Goal: Information Seeking & Learning: Learn about a topic

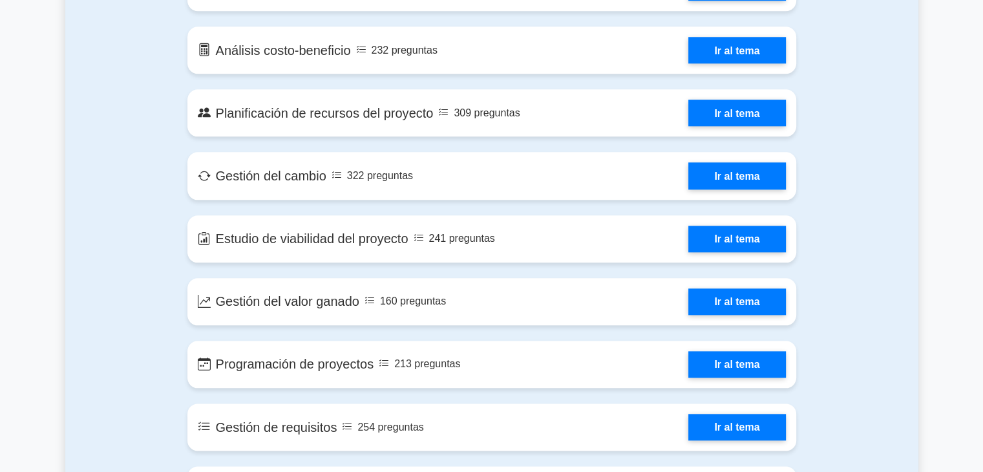
scroll to position [1293, 0]
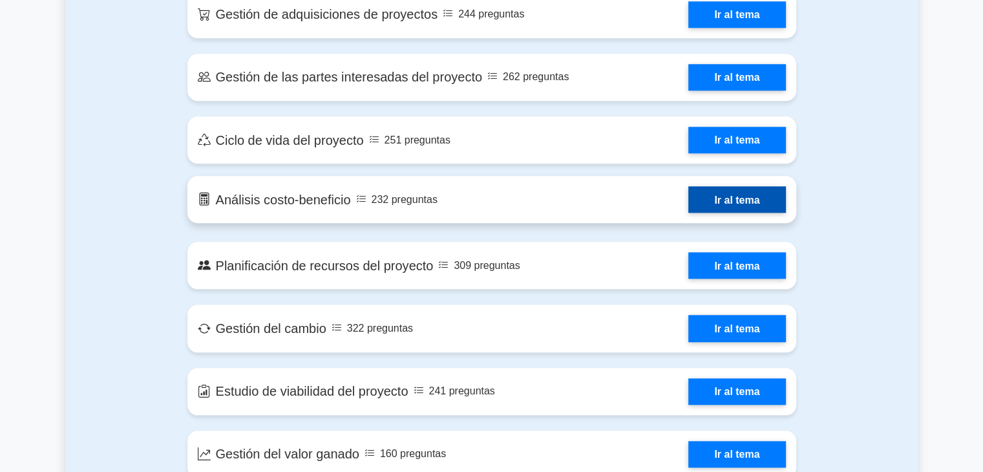
click at [693, 203] on link "Ir al tema" at bounding box center [736, 199] width 97 height 26
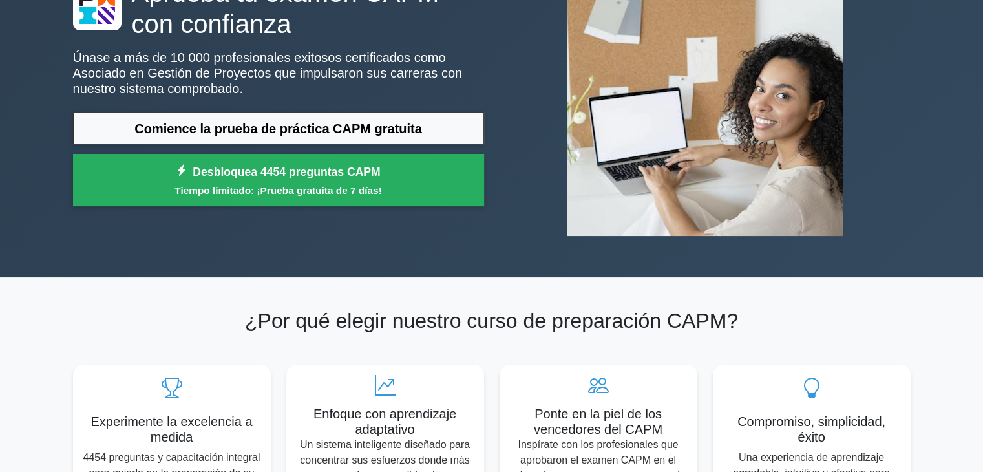
scroll to position [0, 0]
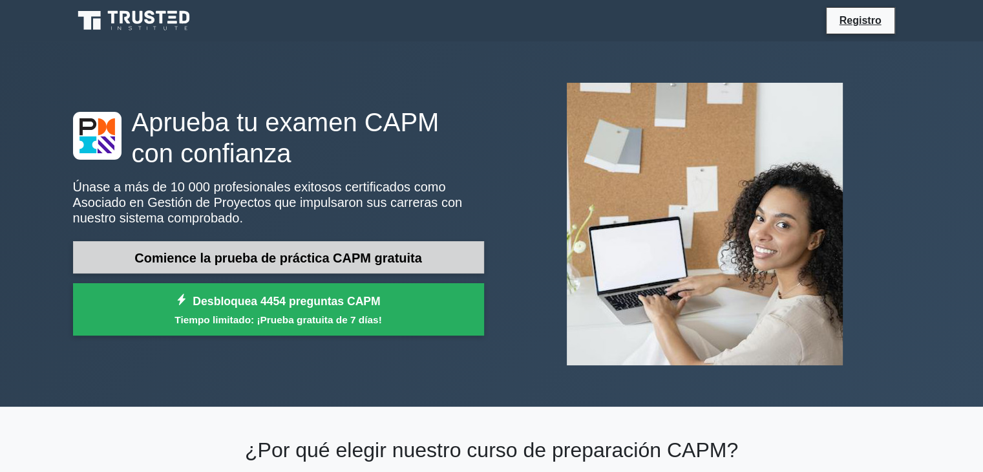
click at [367, 259] on font "Comience la prueba de práctica CAPM gratuita" at bounding box center [278, 258] width 288 height 14
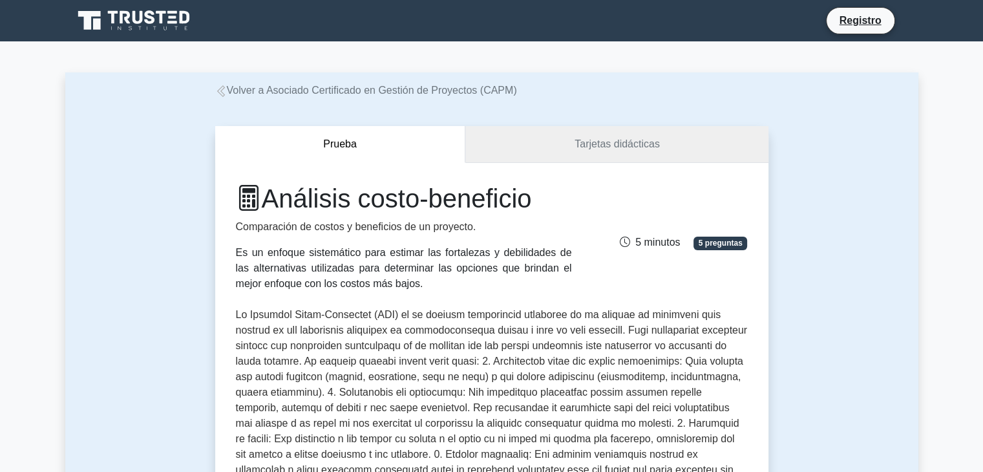
click at [594, 138] on font "Tarjetas didácticas" at bounding box center [617, 143] width 85 height 11
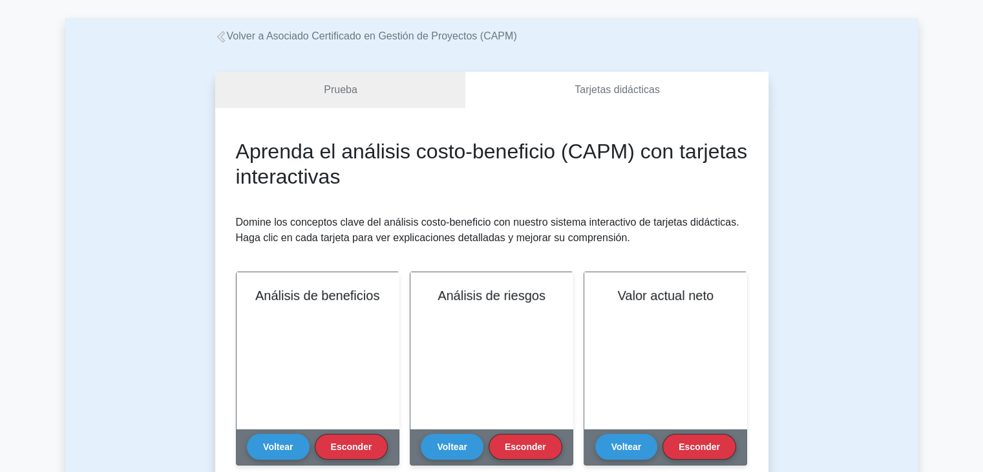
scroll to position [129, 0]
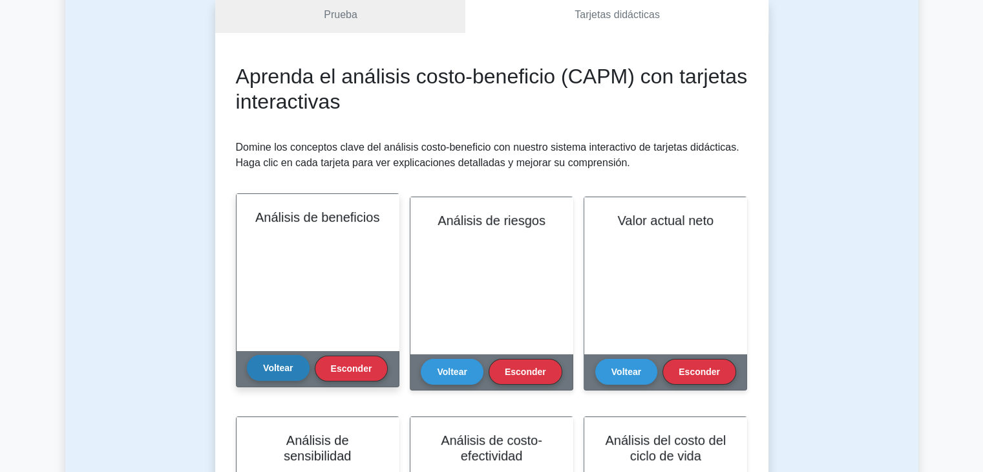
click at [282, 360] on button "Voltear" at bounding box center [278, 368] width 62 height 26
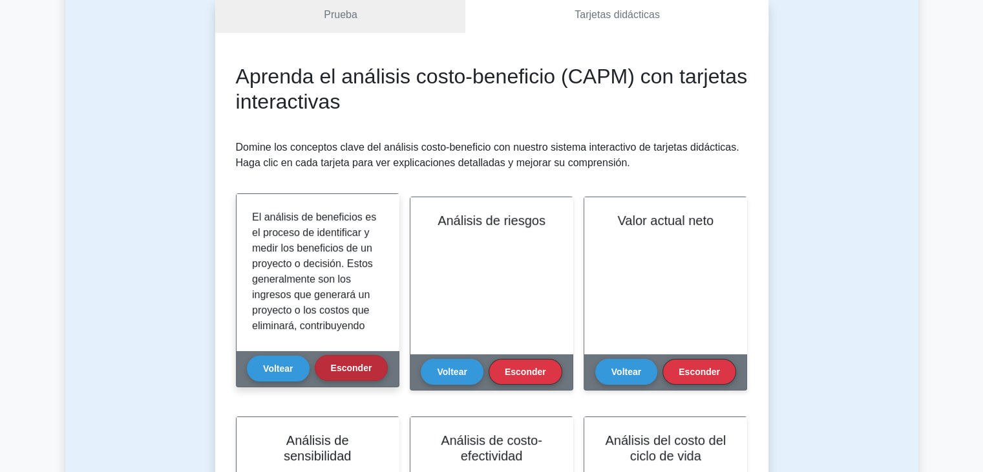
click at [333, 365] on font "Esconder" at bounding box center [351, 368] width 41 height 10
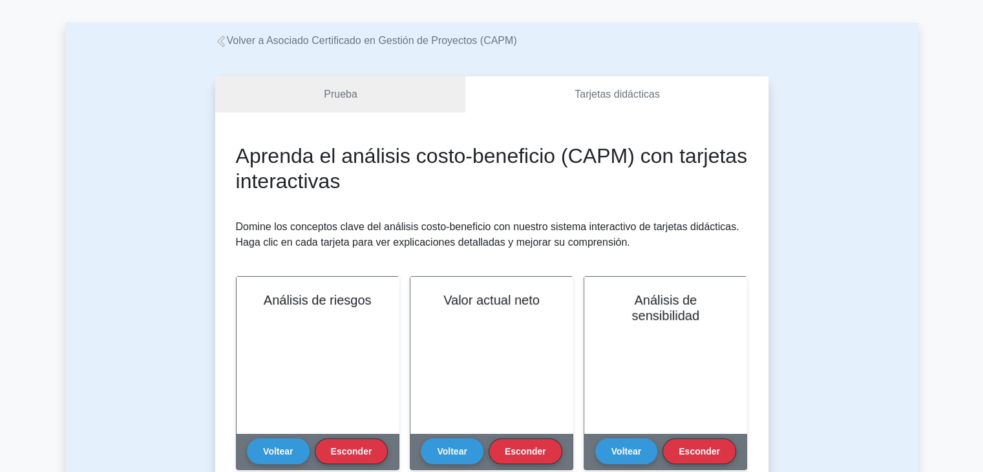
scroll to position [0, 0]
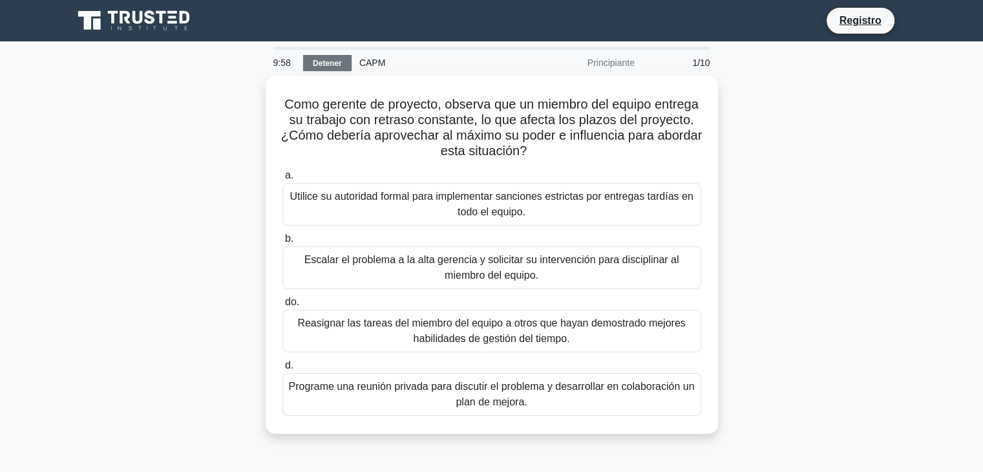
click at [318, 65] on font "Detener" at bounding box center [327, 63] width 29 height 9
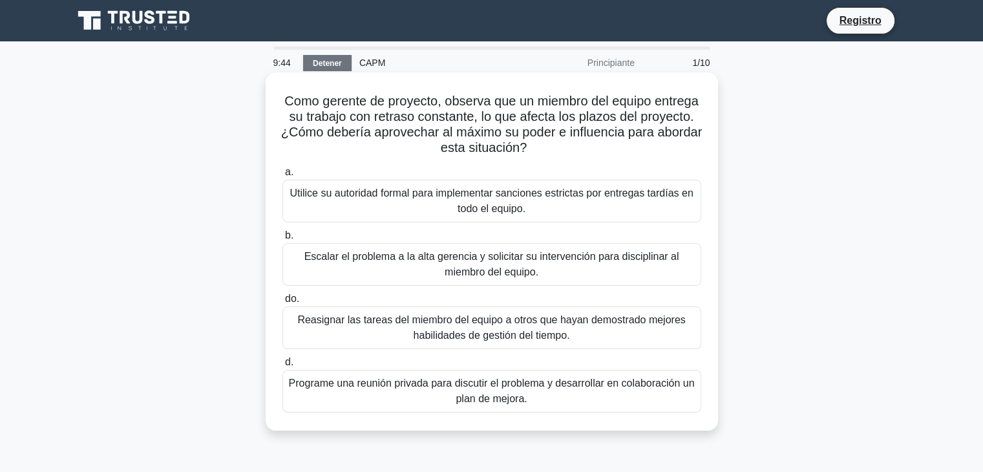
drag, startPoint x: 326, startPoint y: 101, endPoint x: 569, endPoint y: 157, distance: 249.4
click at [569, 156] on h5 "Como gerente de proyecto, observa que un miembro del equipo entrega su trabajo …" at bounding box center [491, 124] width 421 height 63
click at [542, 156] on icon ".spinner_0XTQ{transform-origin:center;animation:spinner_y6GP .75s linear infini…" at bounding box center [535, 149] width 16 height 16
click at [530, 396] on font "Programe una reunión privada para discutir el problema y desarrollar en colabor…" at bounding box center [491, 391] width 407 height 31
click at [282, 366] on input "d. Programe una reunión privada para discutir el problema y desarrollar en cola…" at bounding box center [282, 362] width 0 height 8
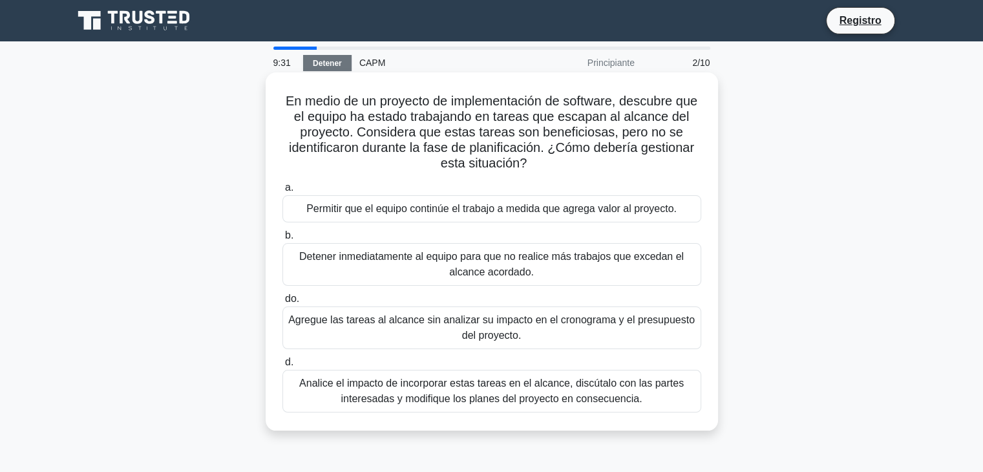
drag, startPoint x: 292, startPoint y: 99, endPoint x: 566, endPoint y: 161, distance: 280.3
click at [566, 161] on h5 "En medio de un proyecto de implementación de software, descubre que el equipo h…" at bounding box center [491, 132] width 421 height 79
click at [535, 399] on font "Analice el impacto de incorporar estas tareas en el alcance, discútalo con las …" at bounding box center [491, 390] width 385 height 26
click at [282, 366] on input "d. Analice el impacto de incorporar estas tareas en el alcance, discútalo con l…" at bounding box center [282, 362] width 0 height 8
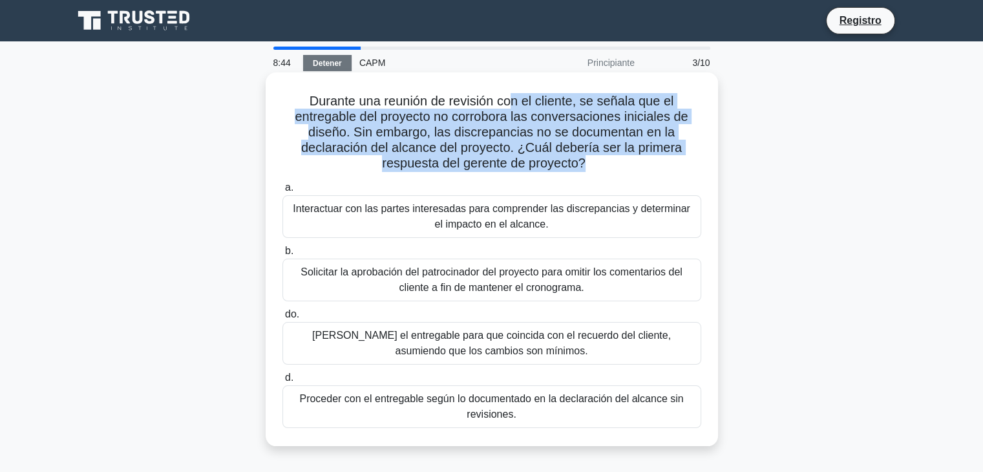
drag, startPoint x: 511, startPoint y: 101, endPoint x: 584, endPoint y: 168, distance: 99.3
click at [584, 168] on font "Durante una reunión de revisión con el cliente, se señala que el entregable del…" at bounding box center [491, 132] width 393 height 76
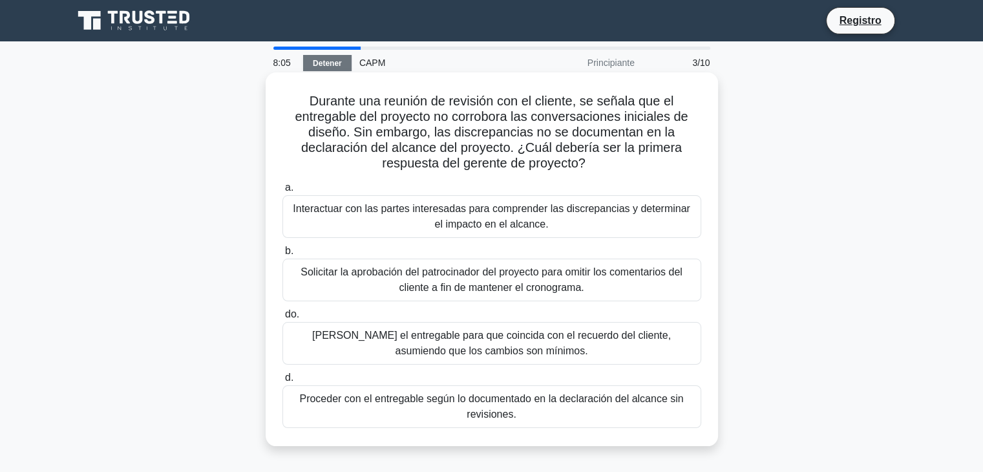
click at [571, 212] on font "Interactuar con las partes interesadas para comprender las discrepancias y dete…" at bounding box center [491, 216] width 397 height 26
click at [282, 192] on input "a. Interactuar con las partes interesadas para comprender las discrepancias y d…" at bounding box center [282, 188] width 0 height 8
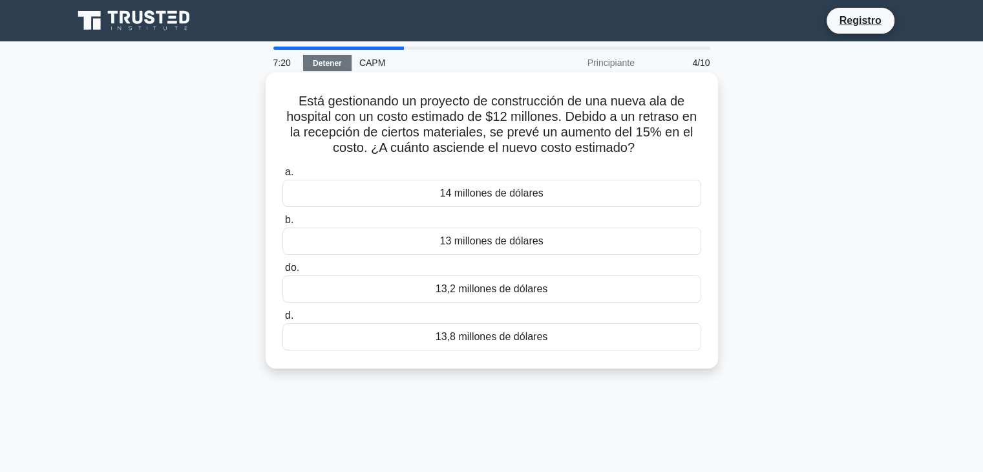
click at [561, 339] on div "13,8 millones de dólares" at bounding box center [491, 336] width 419 height 27
click at [282, 320] on input "d. 13,8 millones de dólares" at bounding box center [282, 316] width 0 height 8
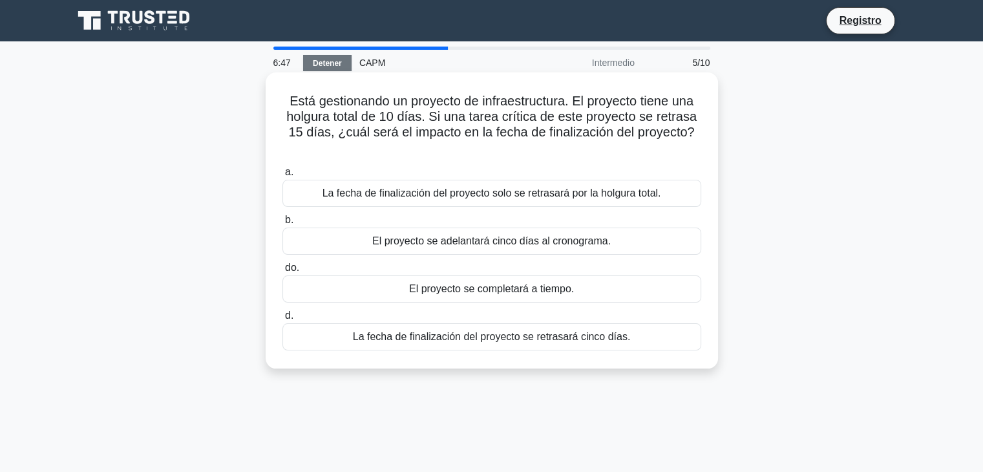
click at [544, 344] on font "La fecha de finalización del proyecto se retrasará cinco días." at bounding box center [492, 337] width 278 height 16
click at [282, 320] on input "d. La fecha de finalización del proyecto se retrasará cinco días." at bounding box center [282, 316] width 0 height 8
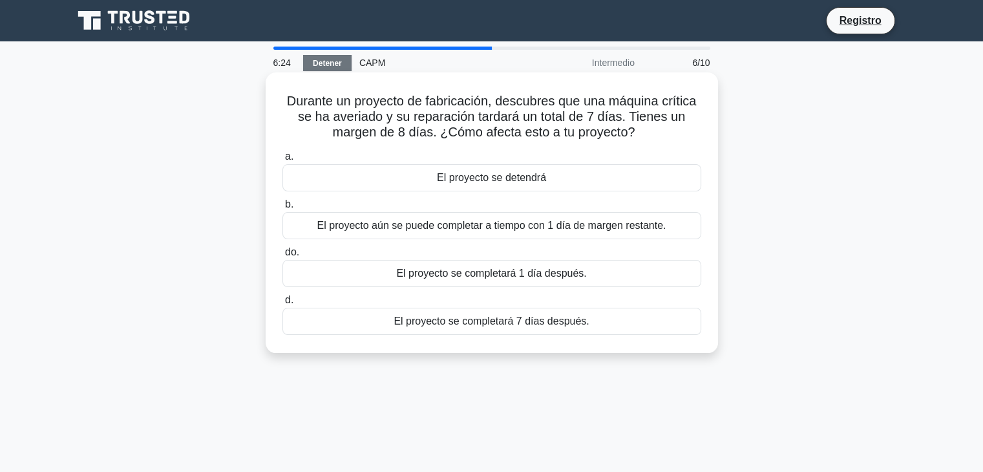
click at [452, 231] on font "El proyecto aún se puede completar a tiempo con 1 día de margen restante." at bounding box center [491, 225] width 349 height 11
click at [282, 209] on input "b. El proyecto aún se puede completar a tiempo con 1 día de margen restante." at bounding box center [282, 204] width 0 height 8
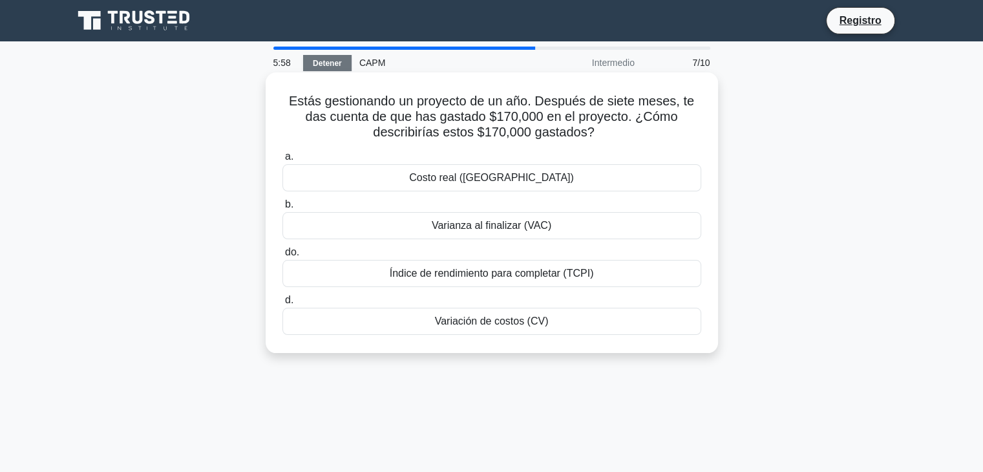
click at [525, 183] on font "Costo real (CA)" at bounding box center [491, 177] width 165 height 11
click at [282, 161] on input "a. Costo real (CA)" at bounding box center [282, 157] width 0 height 8
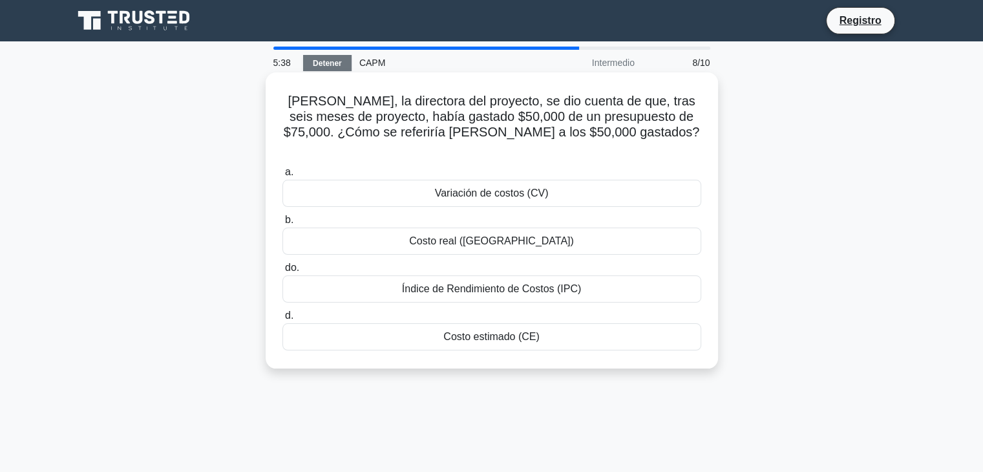
click at [540, 228] on div "Costo real (CA)" at bounding box center [491, 241] width 419 height 27
click at [282, 224] on input "b. Costo real (CA)" at bounding box center [282, 220] width 0 height 8
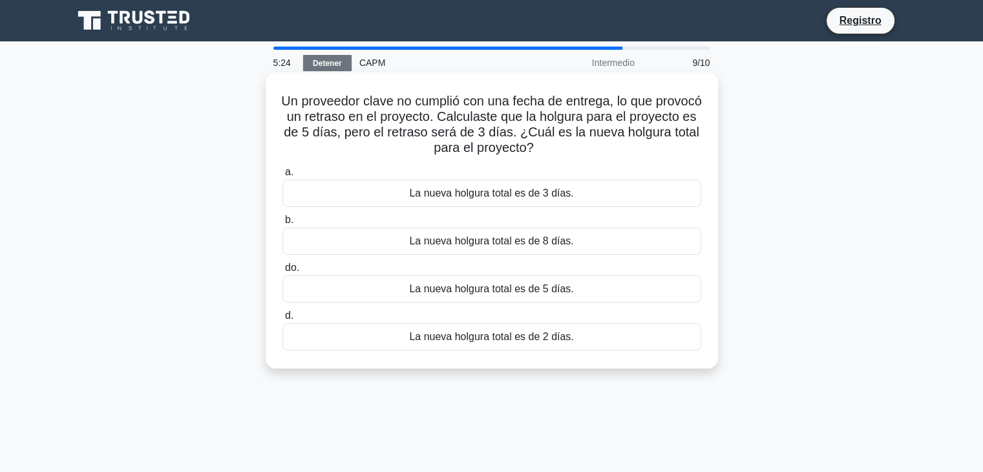
drag, startPoint x: 309, startPoint y: 100, endPoint x: 582, endPoint y: 145, distance: 276.5
click at [582, 145] on h5 "Un proveedor clave no cumplió con una fecha de entrega, lo que provocó un retra…" at bounding box center [491, 124] width 421 height 63
click at [549, 145] on icon ".spinner_0XTQ{transform-origin:center;animation:spinner_y6GP .75s linear infini…" at bounding box center [542, 149] width 16 height 16
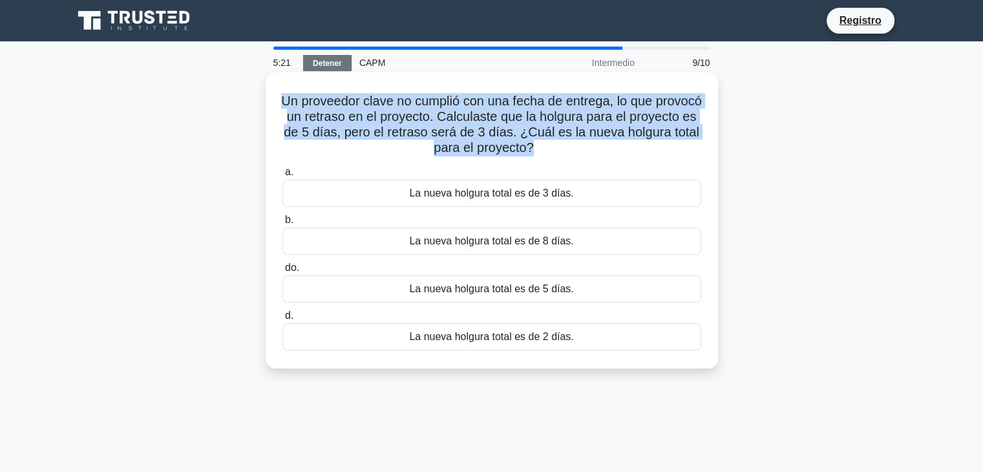
drag, startPoint x: 582, startPoint y: 145, endPoint x: 298, endPoint y: 105, distance: 286.6
click at [298, 105] on h5 "Un proveedor clave no cumplió con una fecha de entrega, lo que provocó un retra…" at bounding box center [491, 124] width 421 height 63
click at [555, 136] on font "Un proveedor clave no cumplió con una fecha de entrega, lo que provocó un retra…" at bounding box center [491, 124] width 420 height 61
click at [549, 147] on icon ".spinner_0XTQ{transform-origin:center;animation:spinner_y6GP .75s linear infini…" at bounding box center [542, 149] width 16 height 16
drag, startPoint x: 583, startPoint y: 147, endPoint x: 299, endPoint y: 92, distance: 288.9
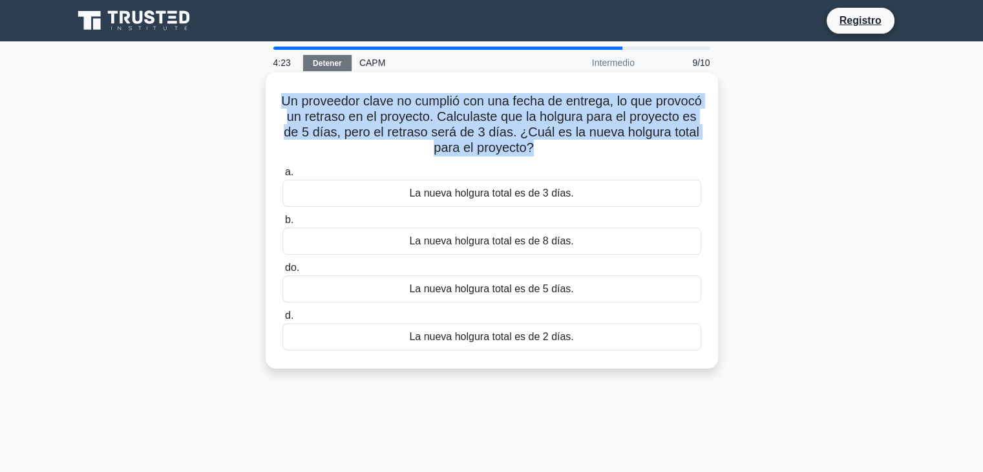
click at [299, 92] on div "Un proveedor clave no cumplió con una fecha de entrega, lo que provocó un retra…" at bounding box center [492, 221] width 442 height 286
click at [299, 99] on h5 "Un proveedor clave no cumplió con una fecha de entrega, lo que provocó un retra…" at bounding box center [491, 124] width 421 height 63
drag, startPoint x: 299, startPoint y: 99, endPoint x: 615, endPoint y: 156, distance: 321.1
click at [615, 156] on h5 "Un proveedor clave no cumplió con una fecha de entrega, lo que provocó un retra…" at bounding box center [491, 124] width 421 height 63
click at [544, 143] on icon at bounding box center [538, 148] width 12 height 16
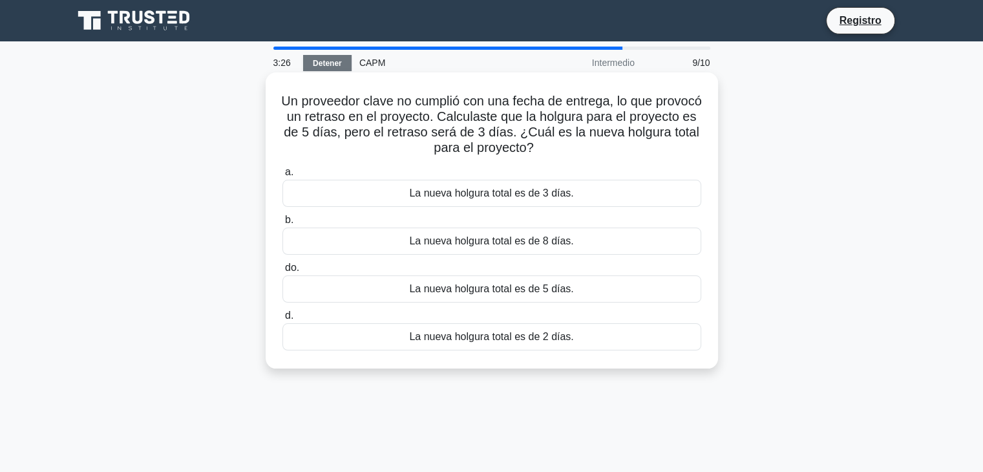
drag, startPoint x: 300, startPoint y: 103, endPoint x: 660, endPoint y: 156, distance: 364.0
click at [660, 156] on h5 "Un proveedor clave no cumplió con una fecha de entrega, lo que provocó un retra…" at bounding box center [491, 124] width 421 height 63
click at [613, 160] on div "Un proveedor clave no cumplió con una fecha de entrega, lo que provocó un retra…" at bounding box center [492, 221] width 442 height 286
drag, startPoint x: 605, startPoint y: 153, endPoint x: 295, endPoint y: 104, distance: 314.1
click at [295, 104] on h5 "Un proveedor clave no cumplió con una fecha de entrega, lo que provocó un retra…" at bounding box center [491, 124] width 421 height 63
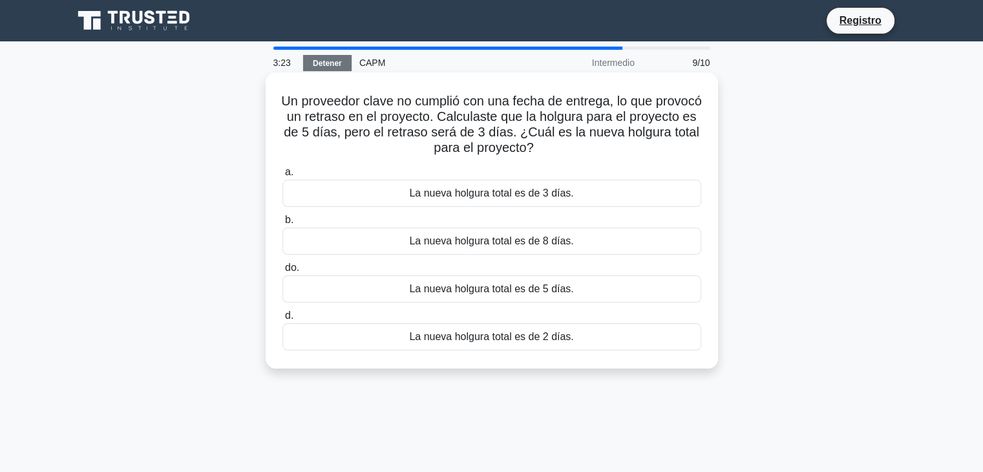
click at [295, 92] on div "Un proveedor clave no cumplió con una fecha de entrega, lo que provocó un retra…" at bounding box center [492, 221] width 442 height 286
drag, startPoint x: 297, startPoint y: 96, endPoint x: 608, endPoint y: 153, distance: 316.0
click at [608, 153] on h5 "Un proveedor clave no cumplió con una fecha de entrega, lo que provocó un retra…" at bounding box center [491, 124] width 421 height 63
click at [608, 152] on h5 "Un proveedor clave no cumplió con una fecha de entrega, lo que provocó un retra…" at bounding box center [491, 124] width 421 height 63
drag, startPoint x: 608, startPoint y: 152, endPoint x: 284, endPoint y: 101, distance: 327.1
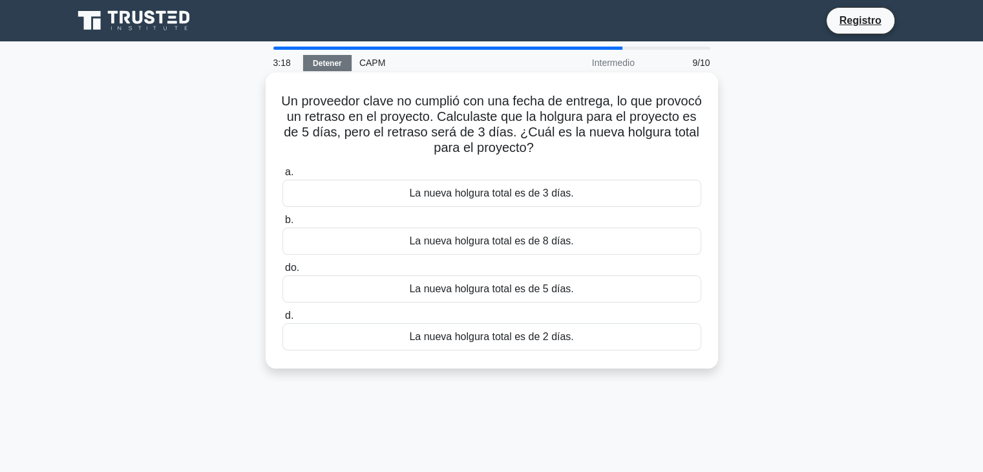
click at [284, 101] on h5 "Un proveedor clave no cumplió con una fecha de entrega, lo que provocó un retra…" at bounding box center [491, 124] width 421 height 63
click at [287, 96] on h5 "Un proveedor clave no cumplió con una fecha de entrega, lo que provocó un retra…" at bounding box center [491, 124] width 421 height 63
drag, startPoint x: 287, startPoint y: 96, endPoint x: 607, endPoint y: 155, distance: 325.3
click at [607, 155] on h5 "Un proveedor clave no cumplió con una fecha de entrega, lo que provocó un retra…" at bounding box center [491, 124] width 421 height 63
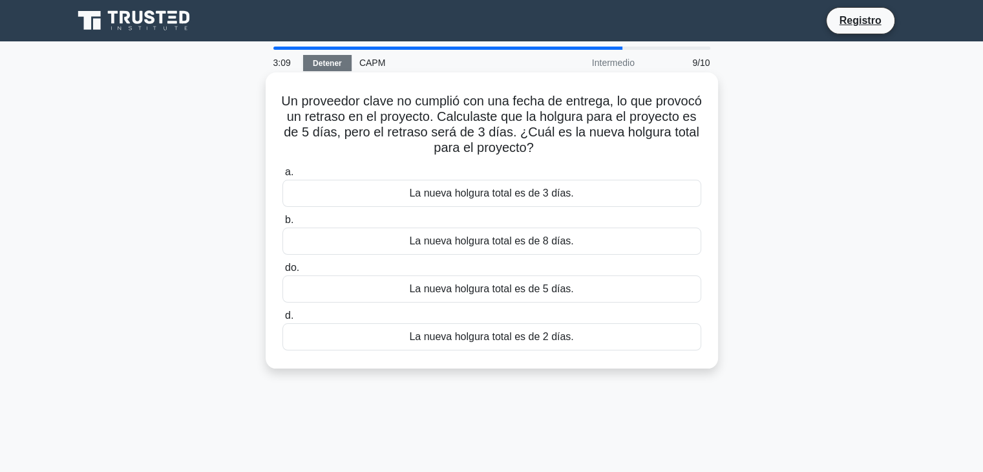
drag, startPoint x: 605, startPoint y: 152, endPoint x: 292, endPoint y: 100, distance: 317.2
click at [292, 100] on h5 "Un proveedor clave no cumplió con una fecha de entrega, lo que provocó un retra…" at bounding box center [491, 124] width 421 height 63
drag, startPoint x: 292, startPoint y: 98, endPoint x: 600, endPoint y: 158, distance: 314.1
click at [600, 158] on div "Un proveedor clave no cumplió con una fecha de entrega, lo que provocó un retra…" at bounding box center [492, 221] width 442 height 286
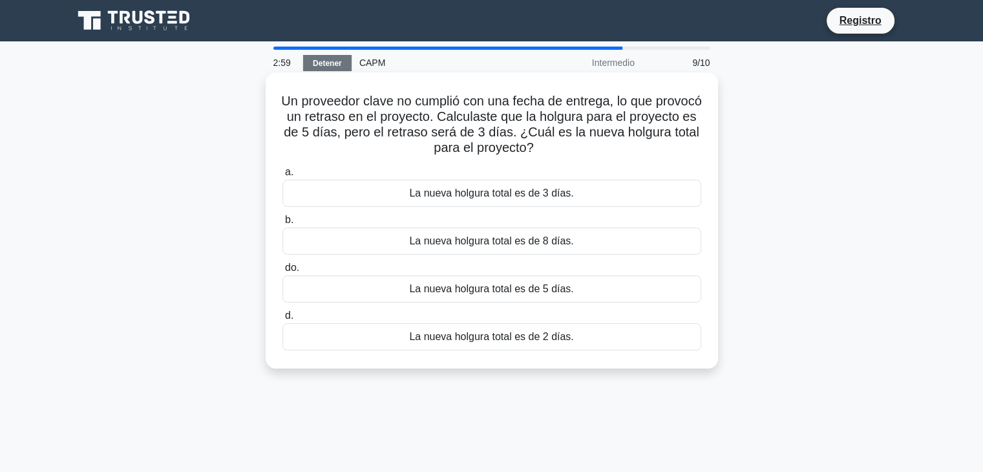
click at [600, 155] on h5 "Un proveedor clave no cumplió con una fecha de entrega, lo que provocó un retra…" at bounding box center [491, 124] width 421 height 63
drag, startPoint x: 599, startPoint y: 153, endPoint x: 271, endPoint y: 100, distance: 332.6
click at [271, 100] on div "Un proveedor clave no cumplió con una fecha de entrega, lo que provocó un retra…" at bounding box center [492, 221] width 442 height 286
click at [291, 100] on h5 "Un proveedor clave no cumplió con una fecha de entrega, lo que provocó un retra…" at bounding box center [491, 124] width 421 height 63
drag, startPoint x: 298, startPoint y: 97, endPoint x: 600, endPoint y: 153, distance: 307.0
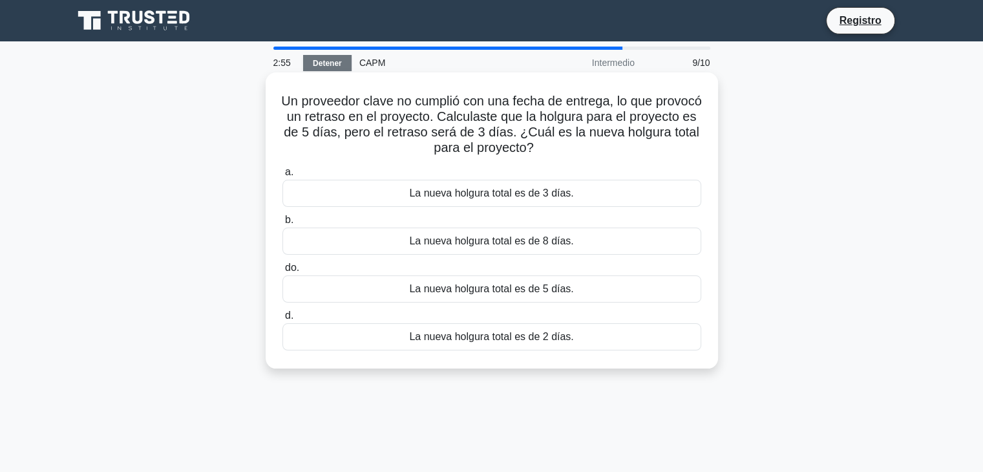
click at [600, 153] on h5 "Un proveedor clave no cumplió con una fecha de entrega, lo que provocó un retra…" at bounding box center [491, 124] width 421 height 63
click at [600, 152] on h5 "Un proveedor clave no cumplió con una fecha de entrega, lo que provocó un retra…" at bounding box center [491, 124] width 421 height 63
drag, startPoint x: 293, startPoint y: 98, endPoint x: 585, endPoint y: 148, distance: 296.5
click at [585, 148] on h5 "Un proveedor clave no cumplió con una fecha de entrega, lo que provocó un retra…" at bounding box center [491, 124] width 421 height 63
click at [549, 151] on icon ".spinner_0XTQ{transform-origin:center;animation:spinner_y6GP .75s linear infini…" at bounding box center [542, 149] width 16 height 16
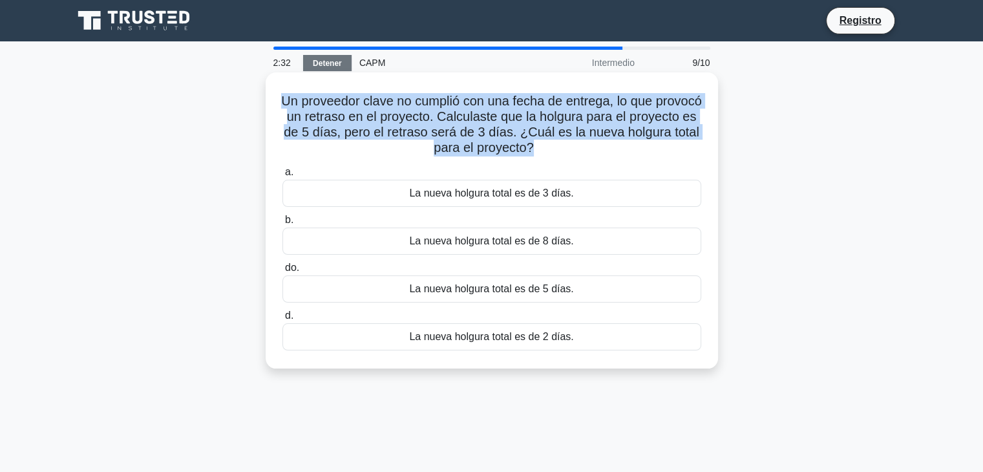
drag, startPoint x: 583, startPoint y: 150, endPoint x: 289, endPoint y: 86, distance: 301.0
click at [282, 96] on h5 "Un proveedor clave no cumplió con una fecha de entrega, lo que provocó un retra…" at bounding box center [491, 124] width 421 height 63
click at [290, 85] on div "Un proveedor clave no cumplió con una fecha de entrega, lo que provocó un retra…" at bounding box center [492, 221] width 442 height 286
drag, startPoint x: 290, startPoint y: 94, endPoint x: 600, endPoint y: 143, distance: 314.1
click at [600, 143] on h5 "Un proveedor clave no cumplió con una fecha de entrega, lo que provocó un retra…" at bounding box center [491, 124] width 421 height 63
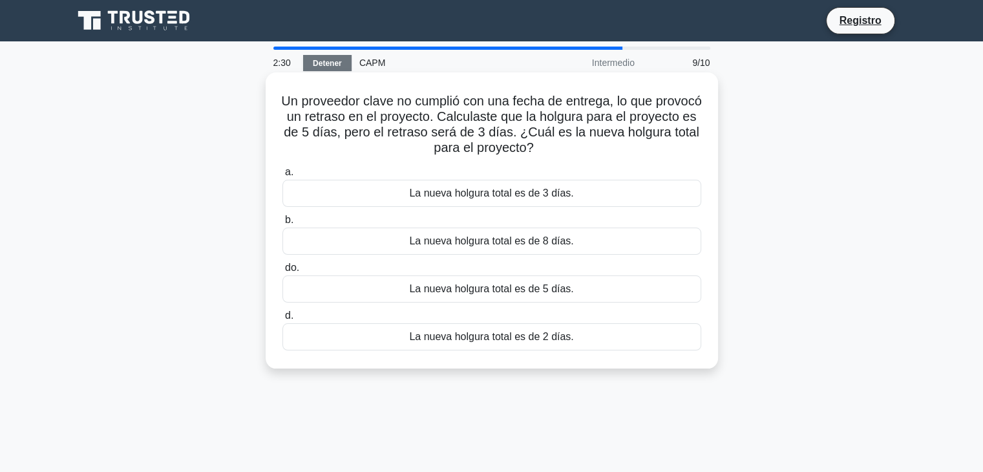
click at [549, 149] on icon ".spinner_0XTQ{transform-origin:center;animation:spinner_y6GP .75s linear infini…" at bounding box center [542, 149] width 16 height 16
drag, startPoint x: 288, startPoint y: 94, endPoint x: 584, endPoint y: 145, distance: 300.3
click at [584, 145] on h5 "Un proveedor clave no cumplió con una fecha de entrega, lo que provocó un retra…" at bounding box center [491, 124] width 421 height 63
click at [564, 342] on font "La nueva holgura total es de 2 días." at bounding box center [491, 336] width 164 height 11
click at [282, 320] on input "d. La nueva holgura total es de 2 días." at bounding box center [282, 316] width 0 height 8
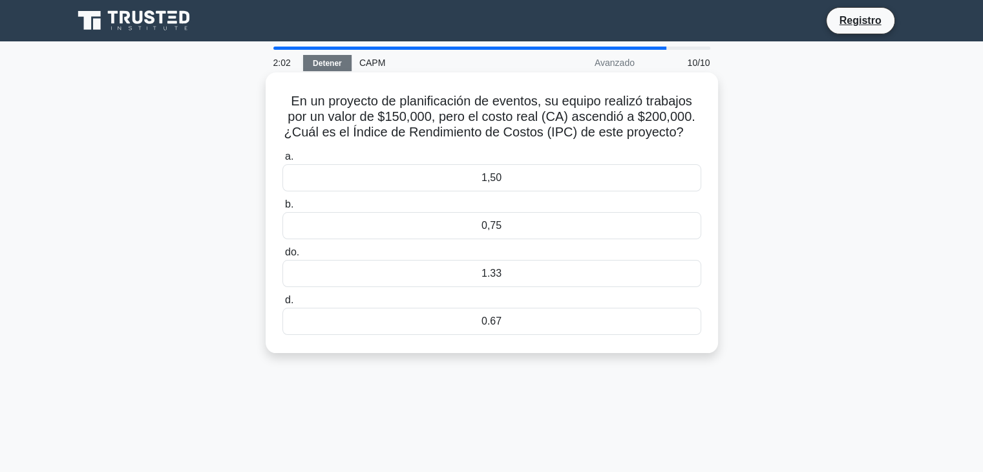
drag, startPoint x: 281, startPoint y: 100, endPoint x: 686, endPoint y: 139, distance: 406.5
click at [686, 139] on h5 "En un proyecto de planificación de eventos, su equipo realizó trabajos por un v…" at bounding box center [491, 117] width 421 height 48
click at [531, 229] on div "0,75" at bounding box center [491, 225] width 419 height 27
click at [282, 209] on input "b. 0,75" at bounding box center [282, 204] width 0 height 8
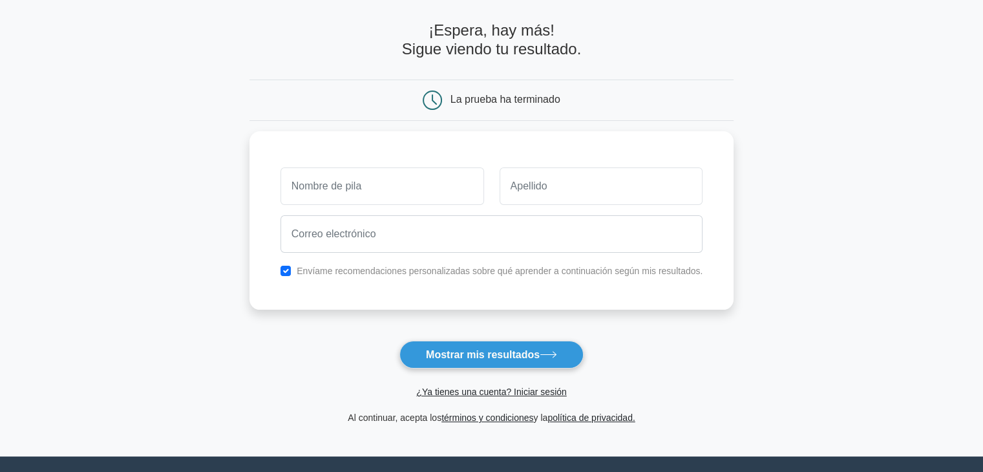
scroll to position [178, 0]
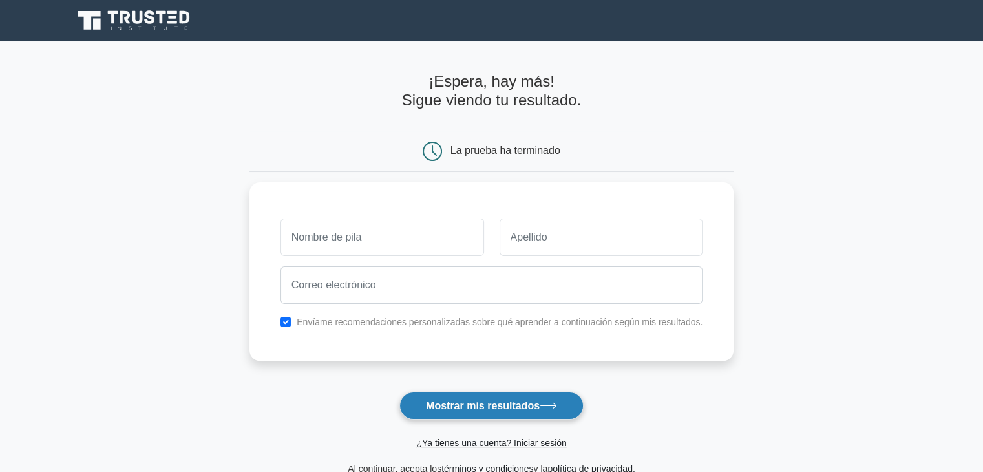
click at [483, 409] on font "Mostrar mis resultados" at bounding box center [483, 405] width 114 height 11
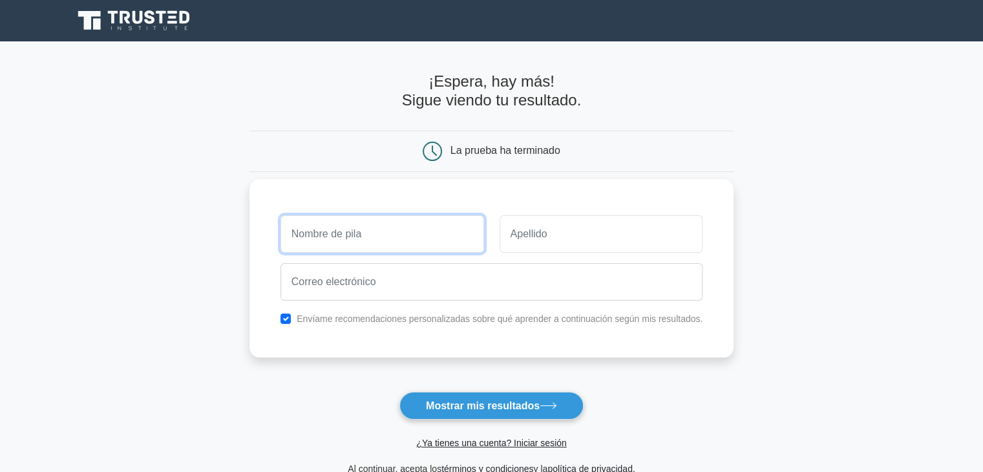
click at [450, 221] on input "text" at bounding box center [383, 233] width 204 height 37
type input "Dayanna"
click at [535, 235] on input "text" at bounding box center [602, 233] width 204 height 37
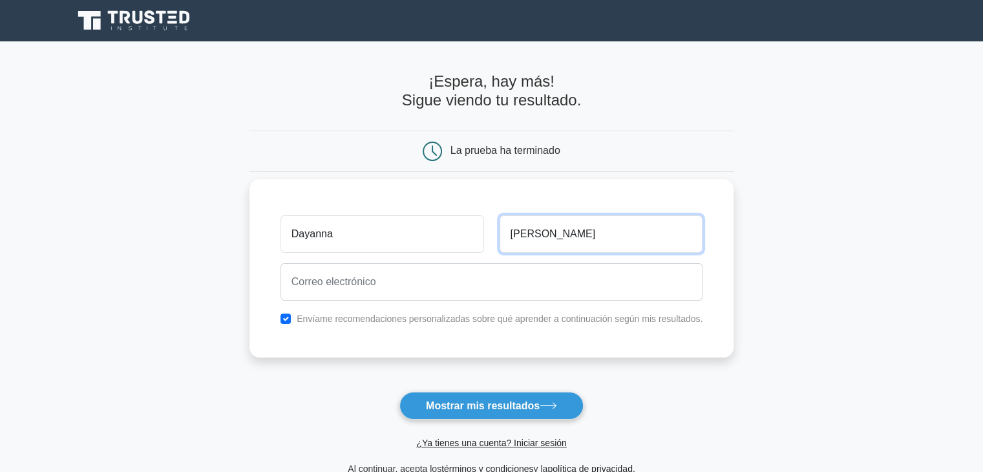
type input "Navarro"
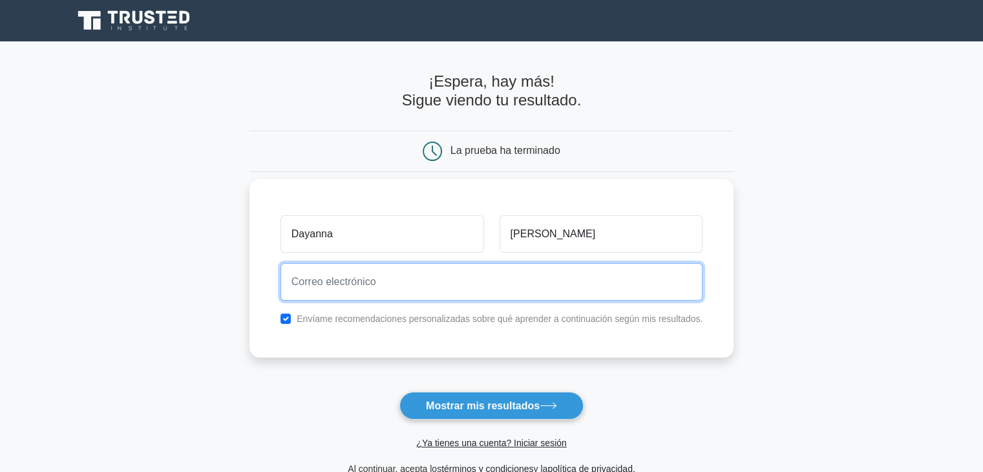
click at [530, 268] on input "email" at bounding box center [492, 281] width 423 height 37
type input "dayannanc17@gmail.com"
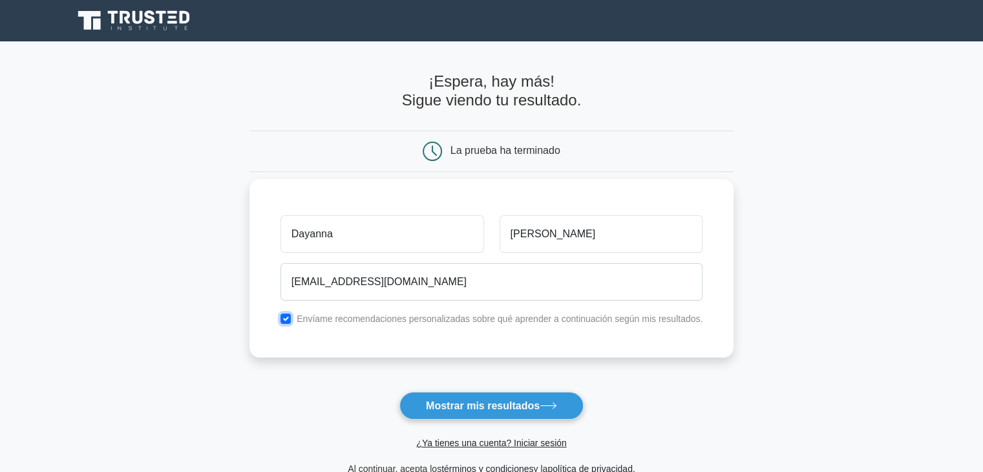
click at [290, 315] on input "checkbox" at bounding box center [286, 318] width 10 height 10
checkbox input "false"
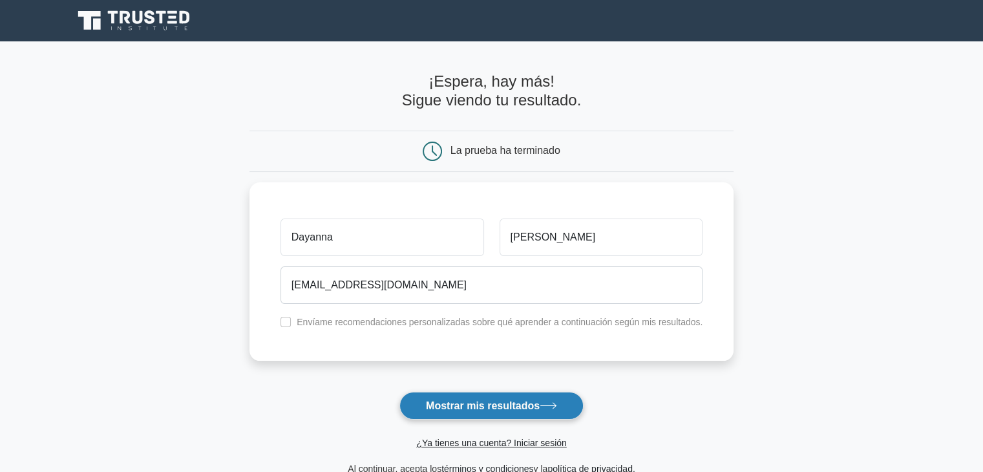
click at [478, 402] on font "Mostrar mis resultados" at bounding box center [483, 405] width 114 height 11
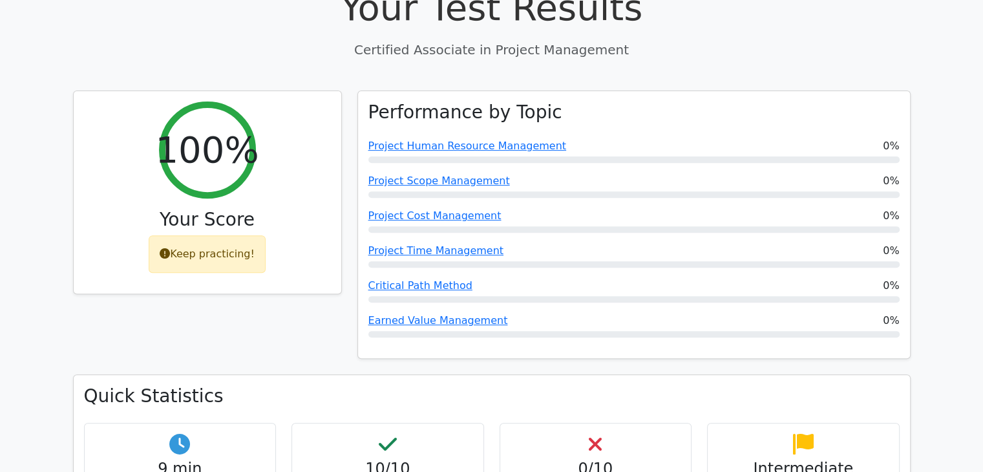
scroll to position [485, 0]
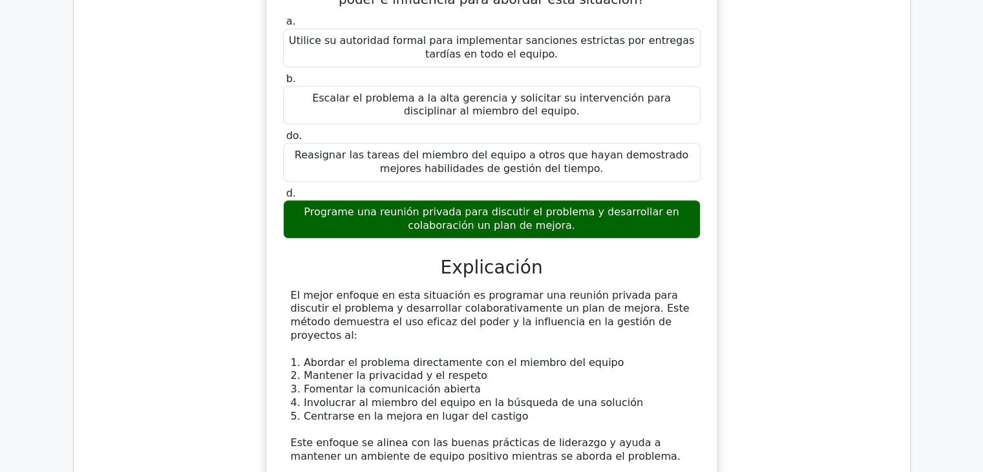
scroll to position [1228, 0]
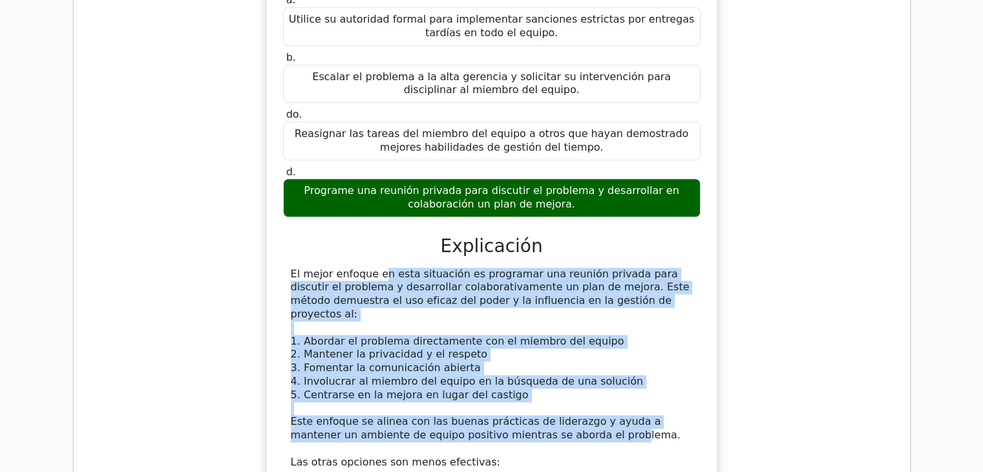
drag, startPoint x: 295, startPoint y: 240, endPoint x: 546, endPoint y: 396, distance: 295.2
click at [546, 396] on div "El mejor enfoque en esta situación es programar una reunión privada para discut…" at bounding box center [492, 449] width 402 height 363
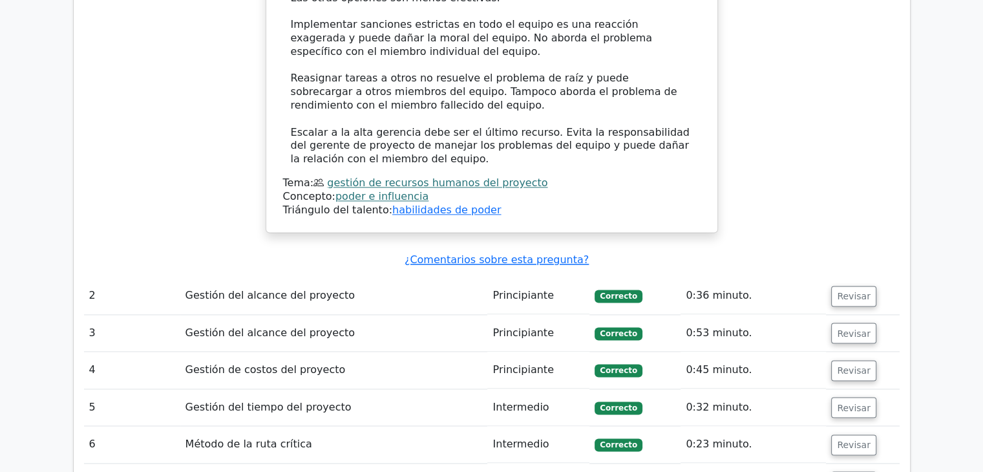
scroll to position [1745, 0]
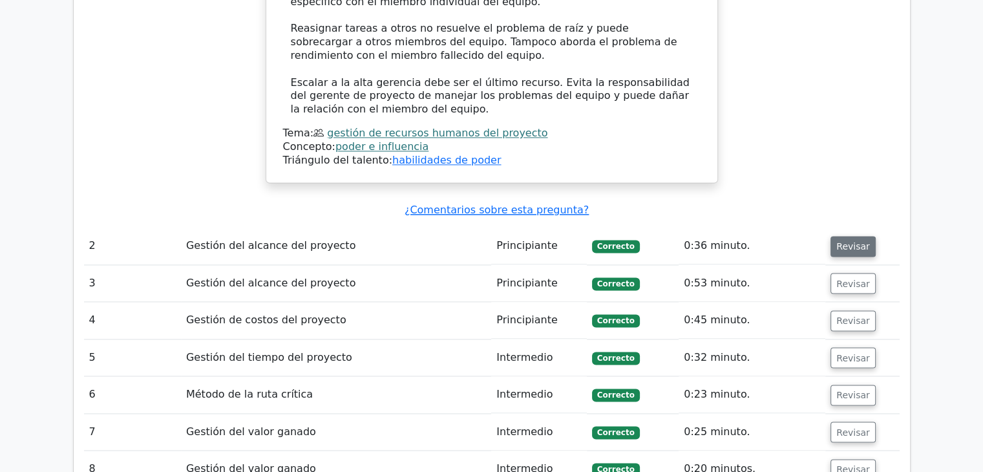
click at [853, 241] on font "Revisar" at bounding box center [853, 246] width 34 height 10
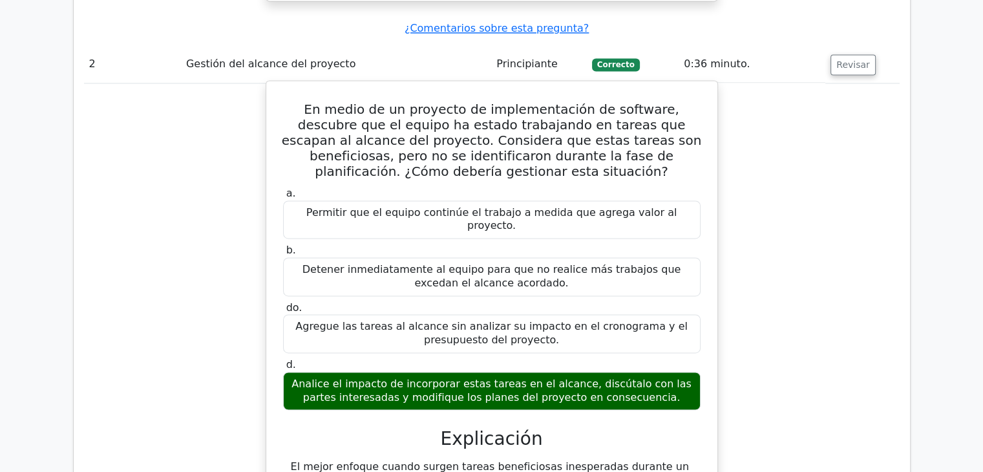
scroll to position [1939, 0]
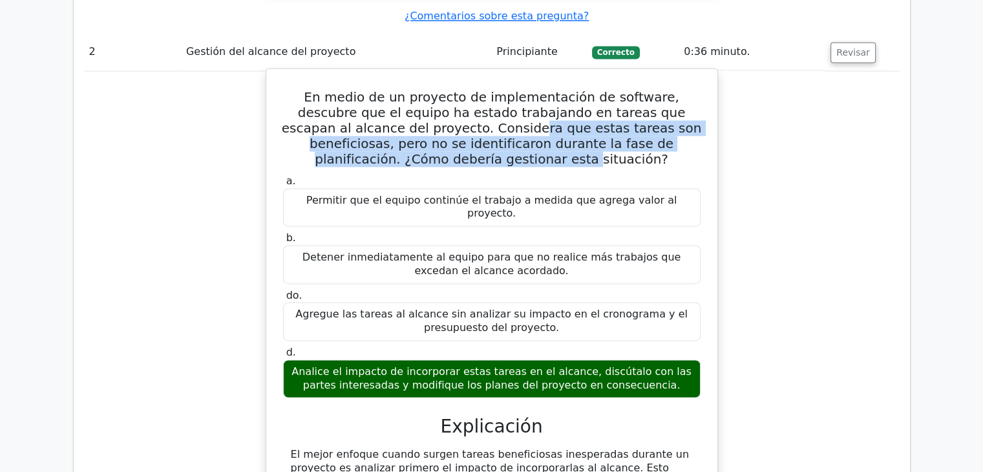
drag, startPoint x: 414, startPoint y: 82, endPoint x: 478, endPoint y: 109, distance: 70.1
click at [478, 109] on font "En medio de un proyecto de implementación de software, descubre que el equipo h…" at bounding box center [492, 128] width 420 height 78
click at [477, 117] on font "En medio de un proyecto de implementación de software, descubre que el equipo h…" at bounding box center [492, 128] width 420 height 78
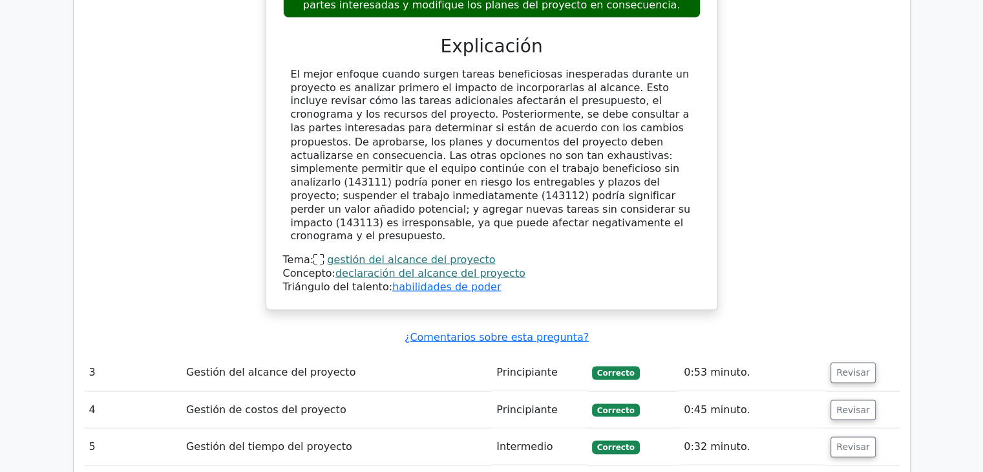
scroll to position [2327, 0]
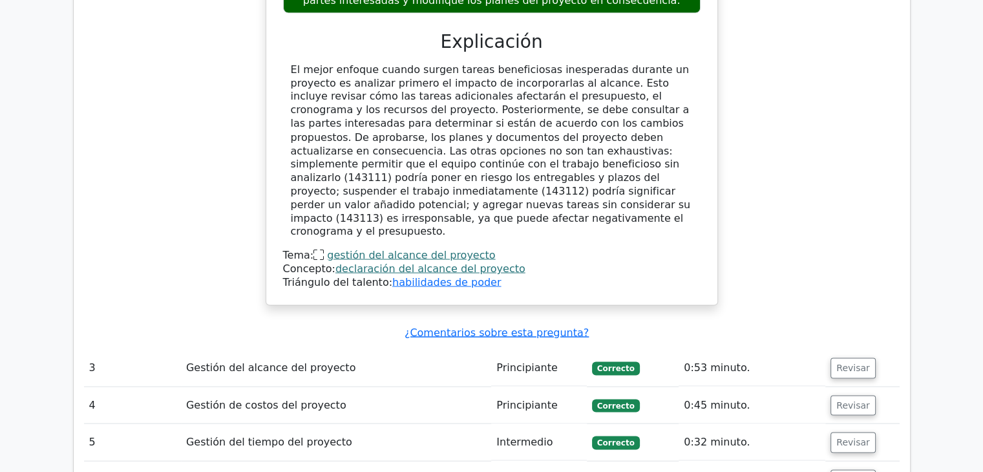
click at [575, 349] on td "Principiante" at bounding box center [539, 367] width 96 height 37
click at [840, 363] on font "Revisar" at bounding box center [853, 368] width 34 height 10
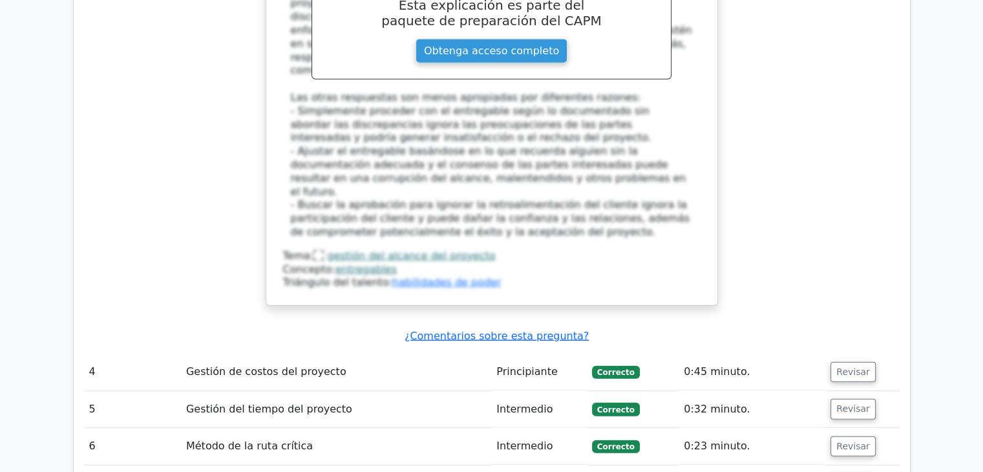
scroll to position [3232, 0]
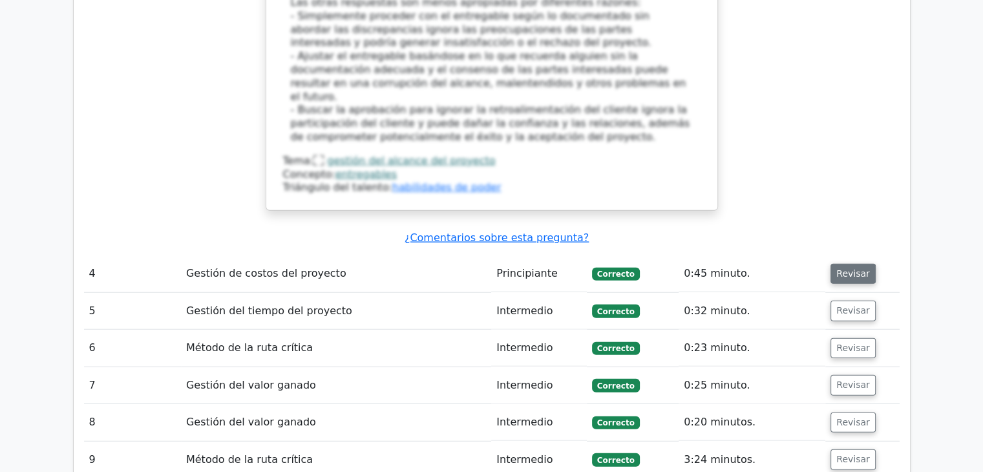
click at [845, 268] on font "Revisar" at bounding box center [853, 273] width 34 height 10
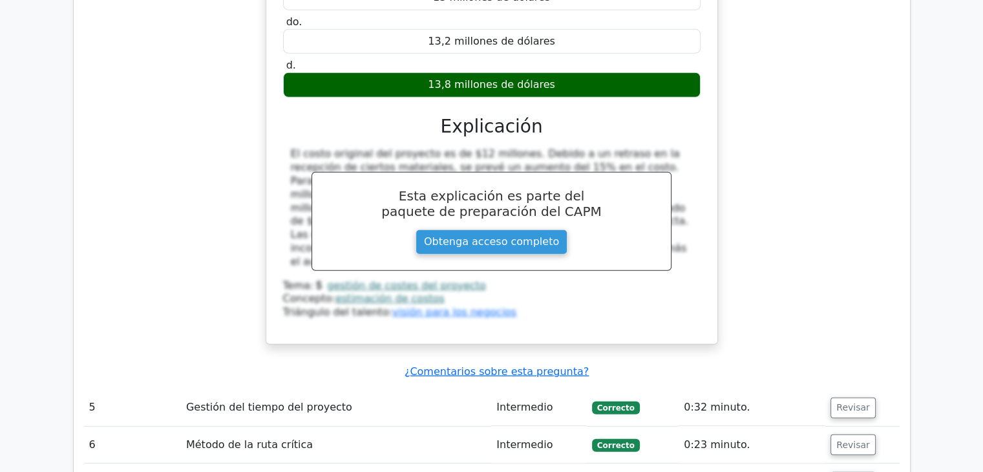
scroll to position [3878, 0]
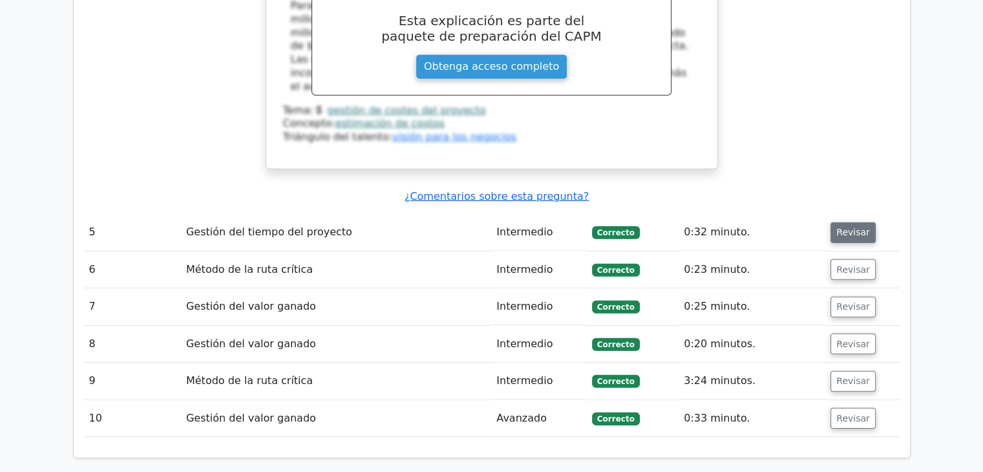
click at [858, 228] on font "Revisar" at bounding box center [853, 233] width 34 height 10
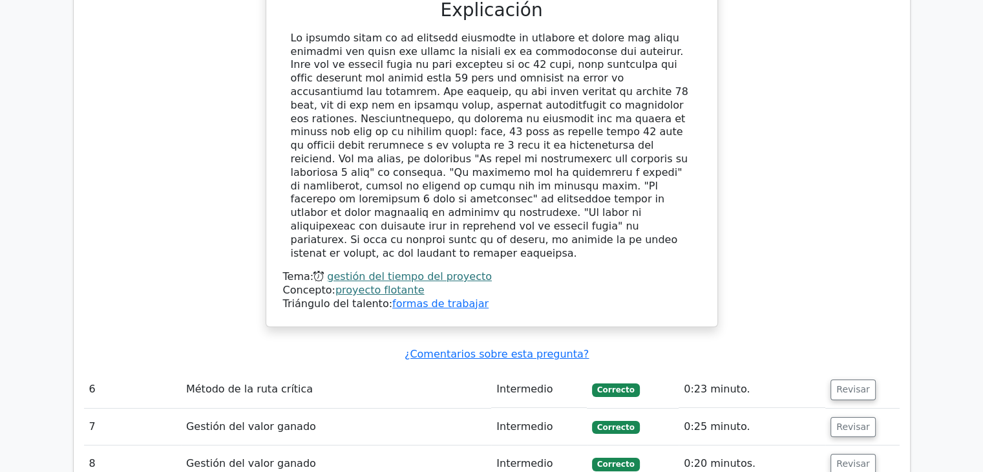
scroll to position [4460, 0]
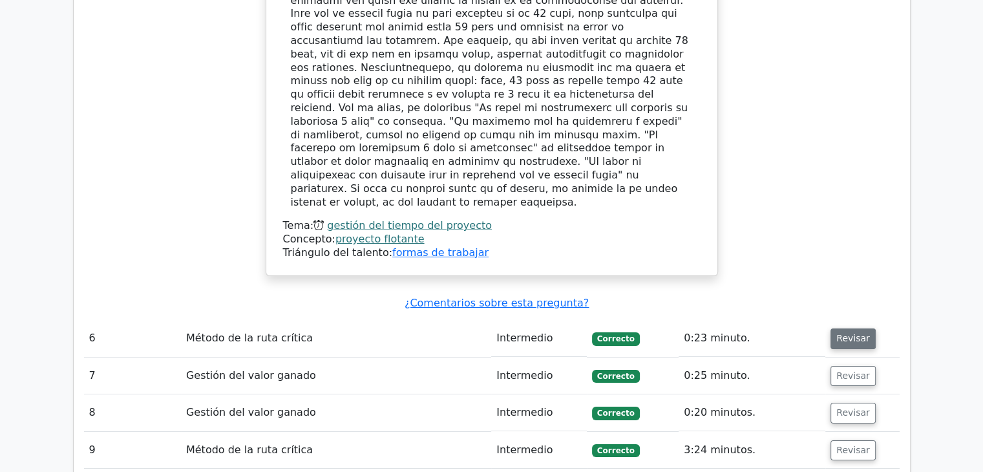
click at [851, 334] on font "Revisar" at bounding box center [853, 339] width 34 height 10
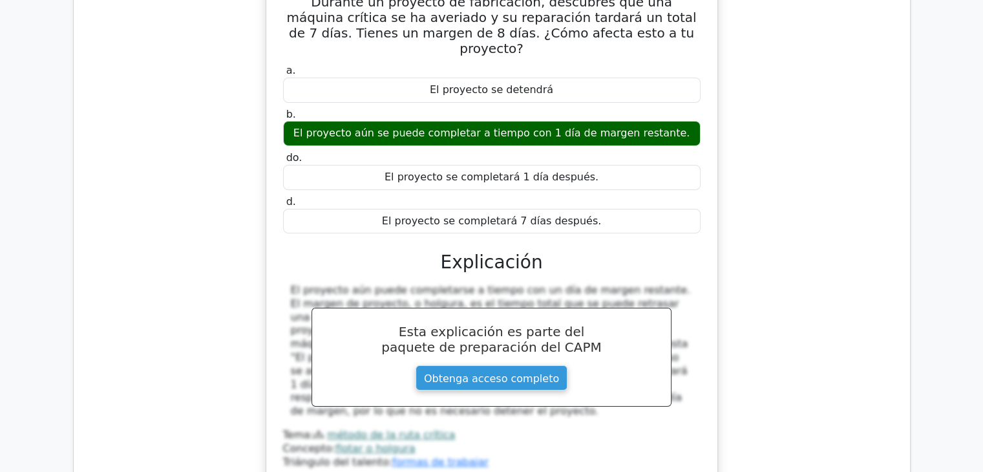
scroll to position [4912, 0]
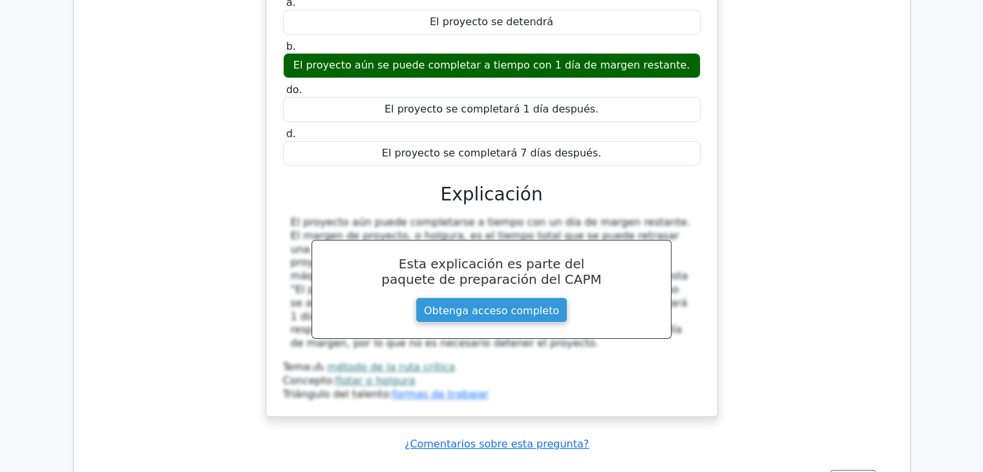
click at [827, 461] on td "Revisar" at bounding box center [862, 479] width 74 height 37
click at [844, 471] on font "Revisar" at bounding box center [853, 479] width 34 height 10
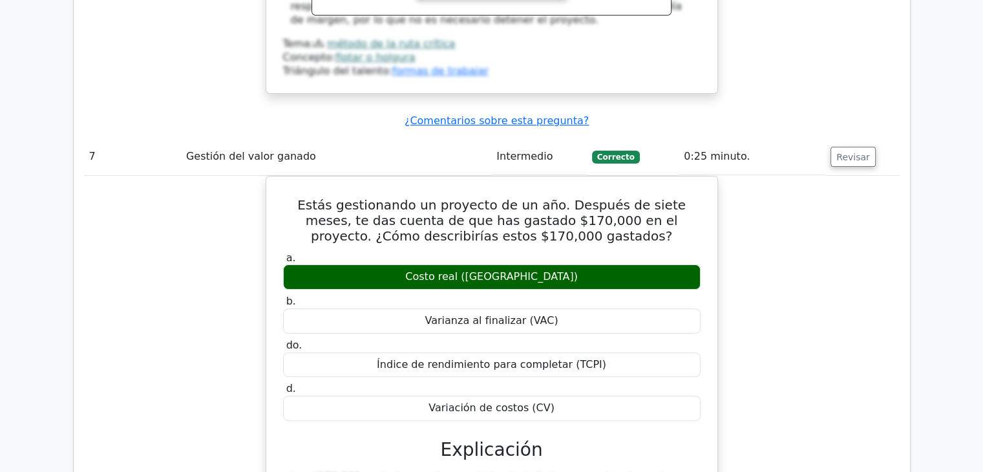
scroll to position [5558, 0]
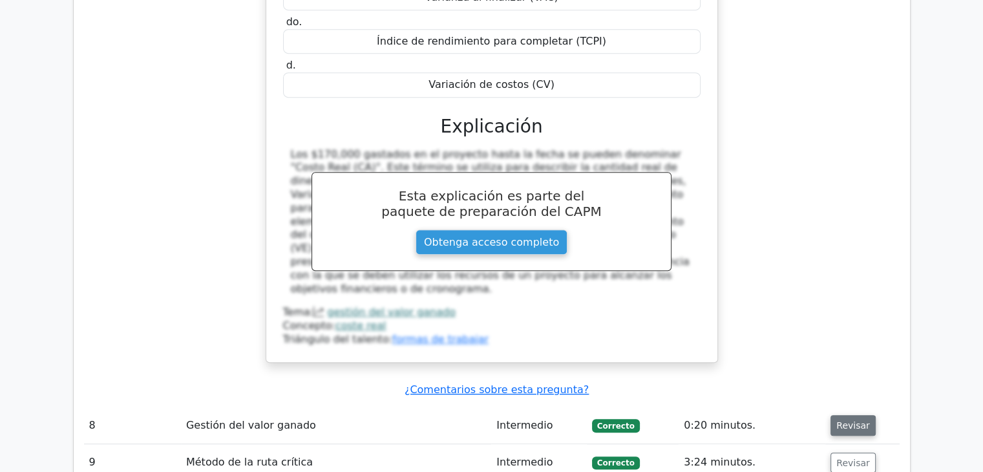
click at [841, 420] on font "Revisar" at bounding box center [853, 425] width 34 height 10
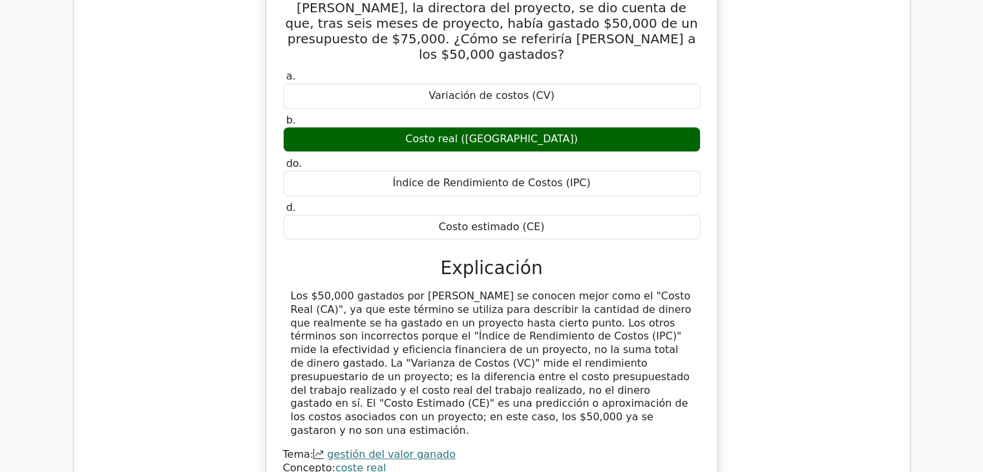
scroll to position [6140, 0]
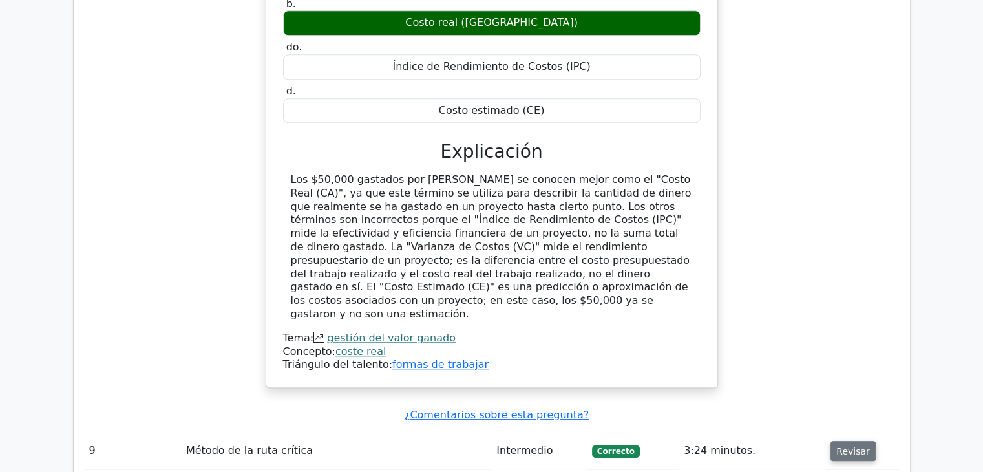
click at [848, 445] on font "Revisar" at bounding box center [853, 450] width 34 height 10
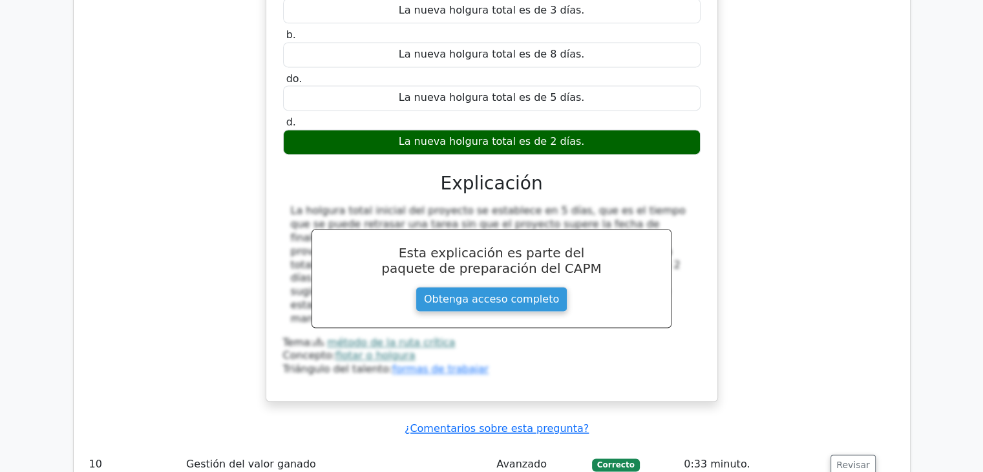
scroll to position [6722, 0]
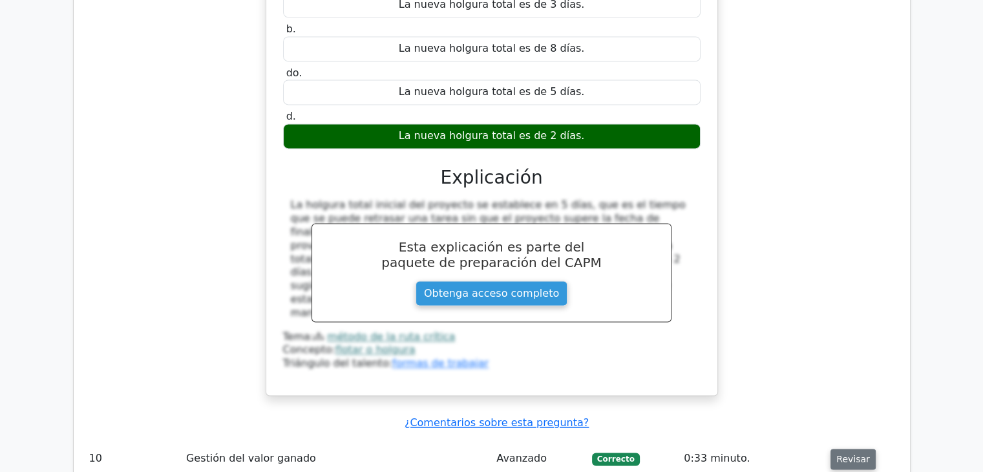
click at [845, 454] on font "Revisar" at bounding box center [853, 459] width 34 height 10
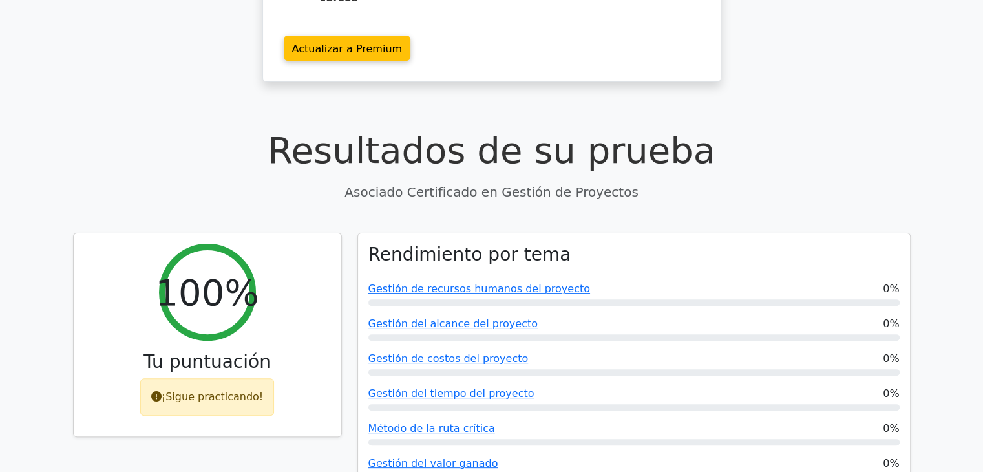
scroll to position [388, 0]
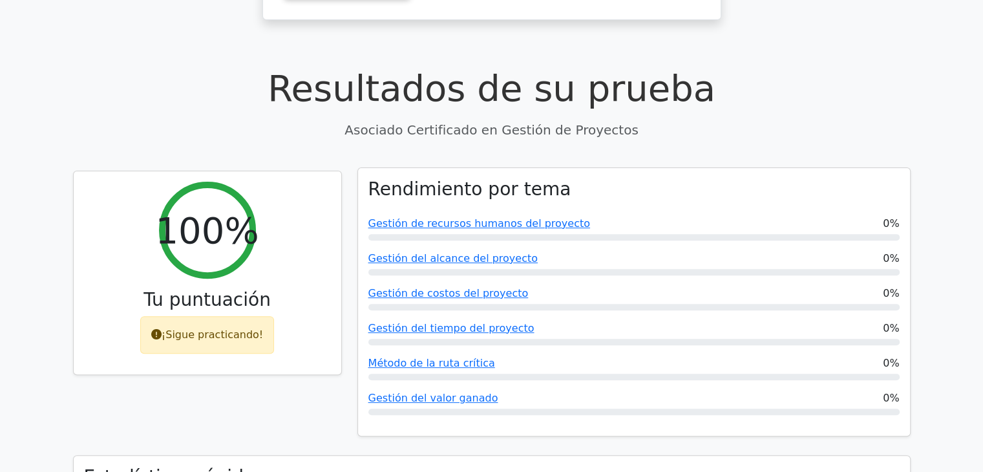
click at [884, 216] on div "Gestión de recursos humanos del proyecto 0%" at bounding box center [633, 224] width 531 height 16
click at [538, 217] on font "Gestión de recursos humanos del proyecto" at bounding box center [479, 223] width 222 height 12
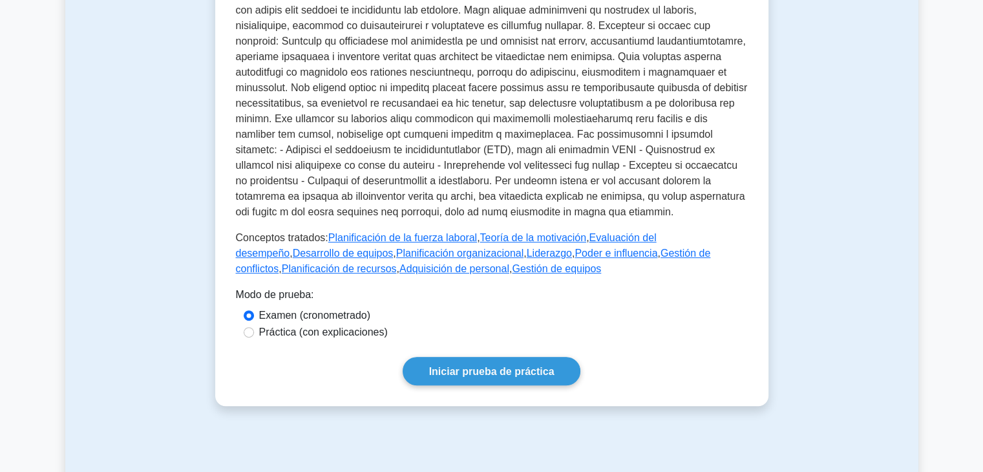
scroll to position [646, 0]
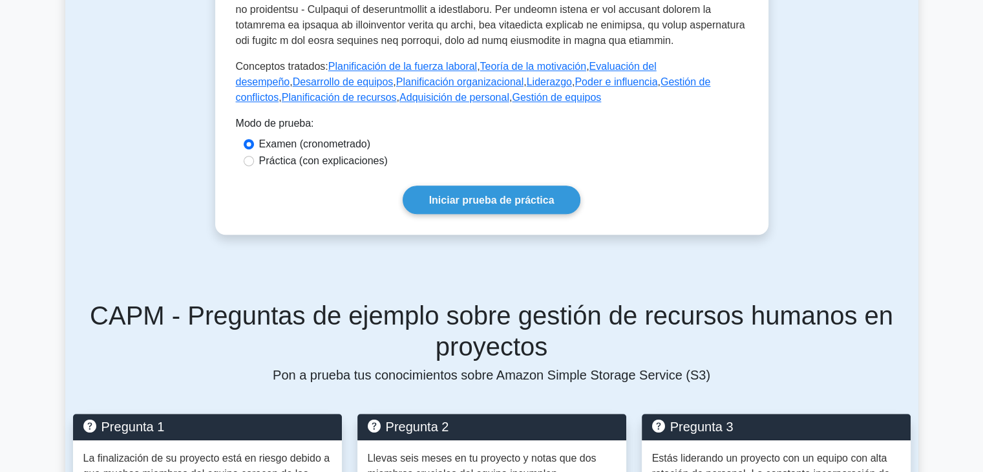
click at [360, 164] on font "Práctica (con explicaciones)" at bounding box center [323, 160] width 129 height 11
click at [254, 164] on input "Práctica (con explicaciones)" at bounding box center [249, 161] width 10 height 10
radio input "true"
click at [361, 155] on font "Práctica (con explicaciones)" at bounding box center [323, 160] width 129 height 11
click at [254, 156] on input "Práctica (con explicaciones)" at bounding box center [249, 161] width 10 height 10
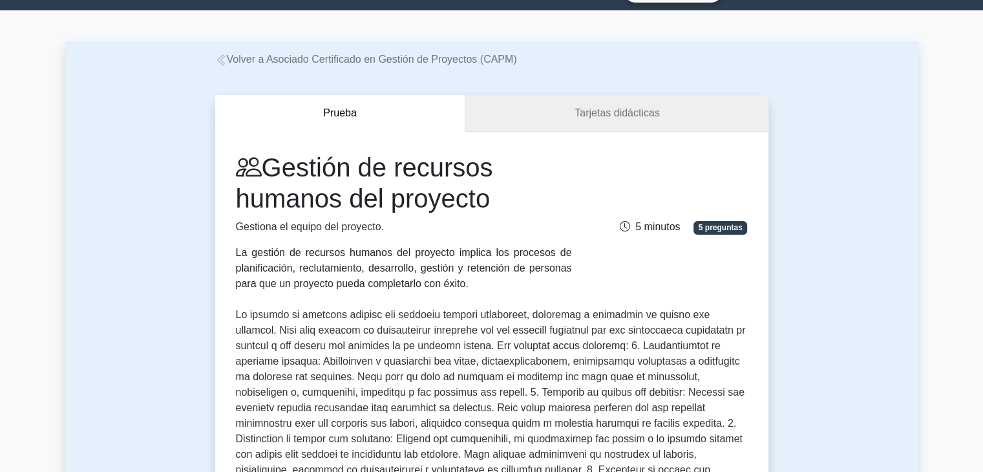
scroll to position [0, 0]
